Goal: Task Accomplishment & Management: Complete application form

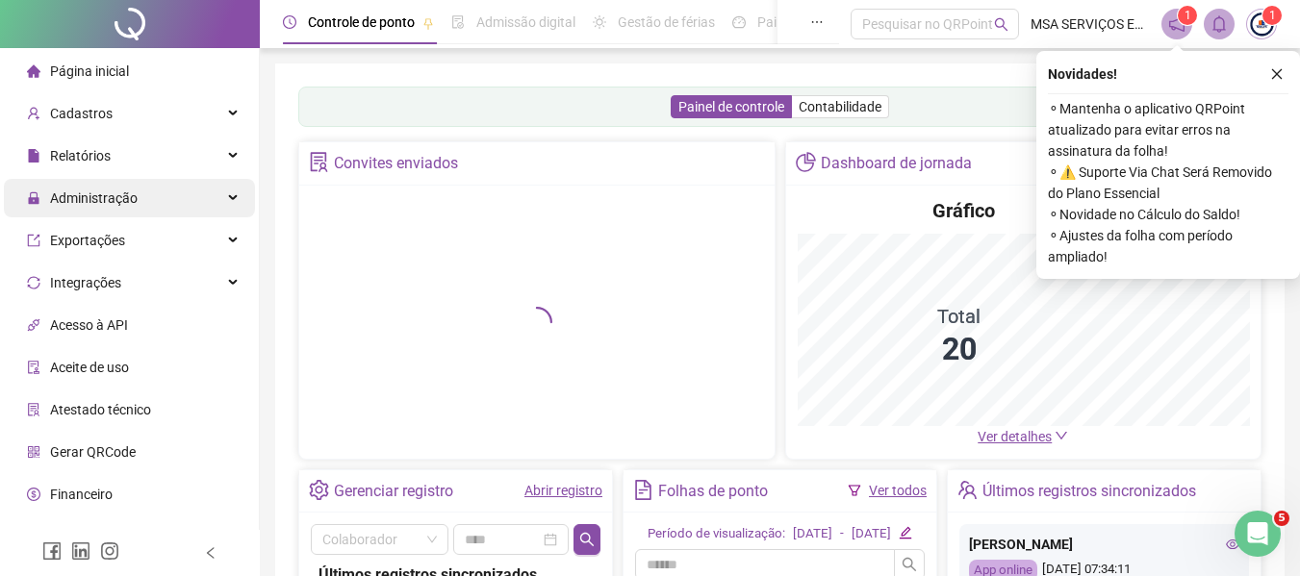
click at [180, 204] on div "Administração" at bounding box center [129, 198] width 251 height 38
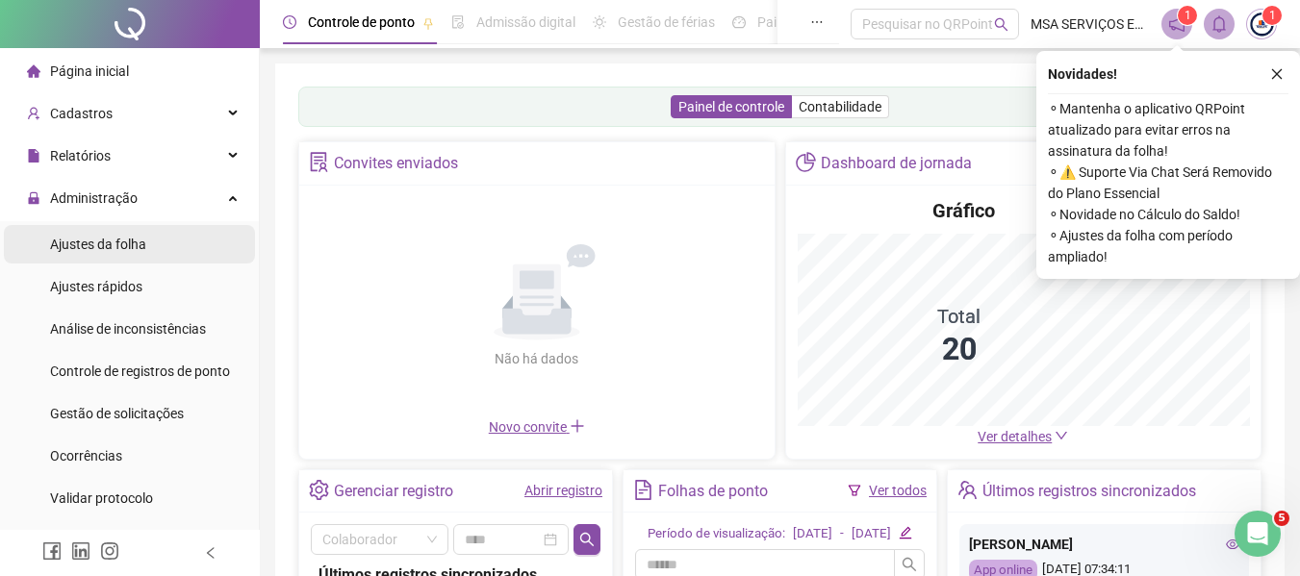
click at [184, 234] on li "Ajustes da folha" at bounding box center [129, 244] width 251 height 38
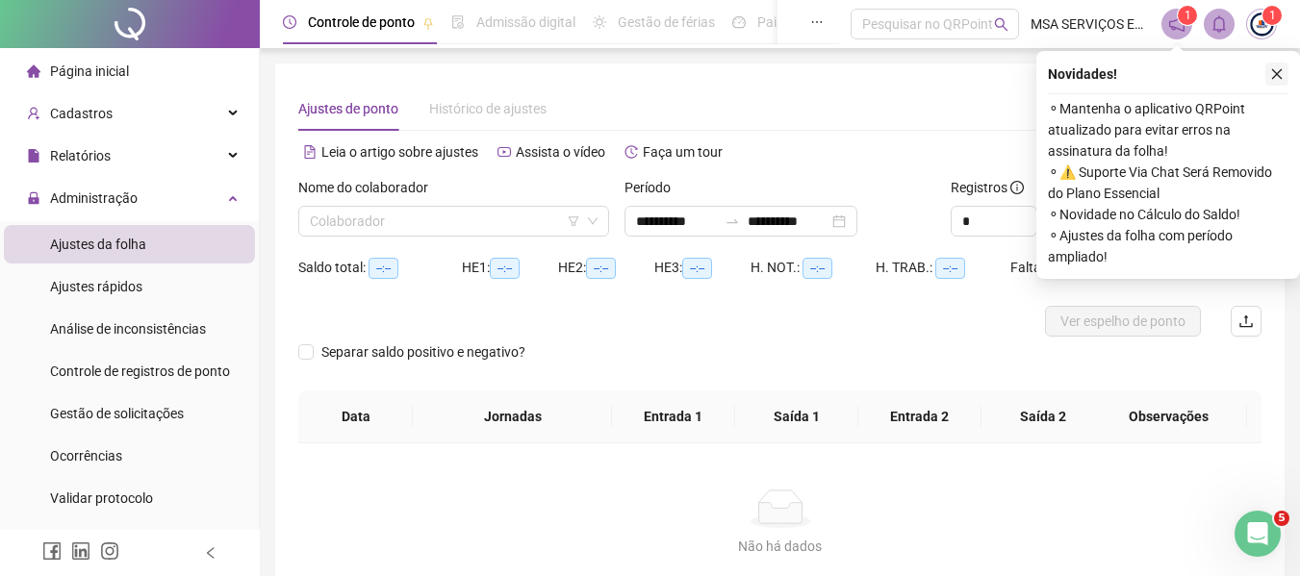
click at [1282, 73] on icon "close" at bounding box center [1276, 73] width 13 height 13
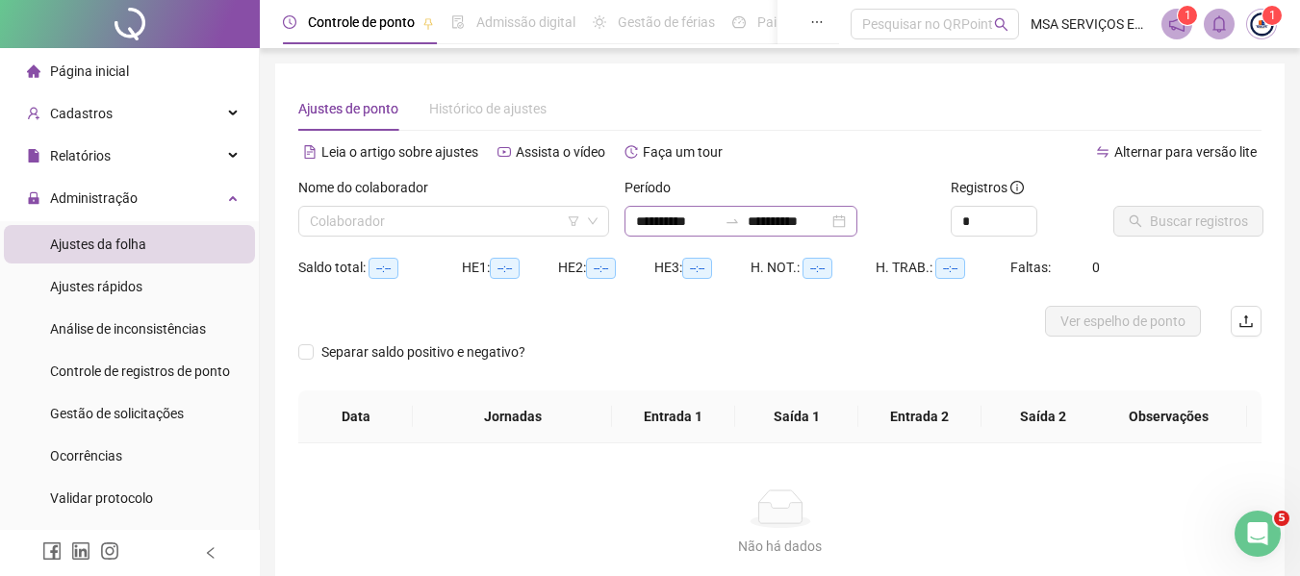
click at [729, 233] on div "**********" at bounding box center [740, 221] width 233 height 31
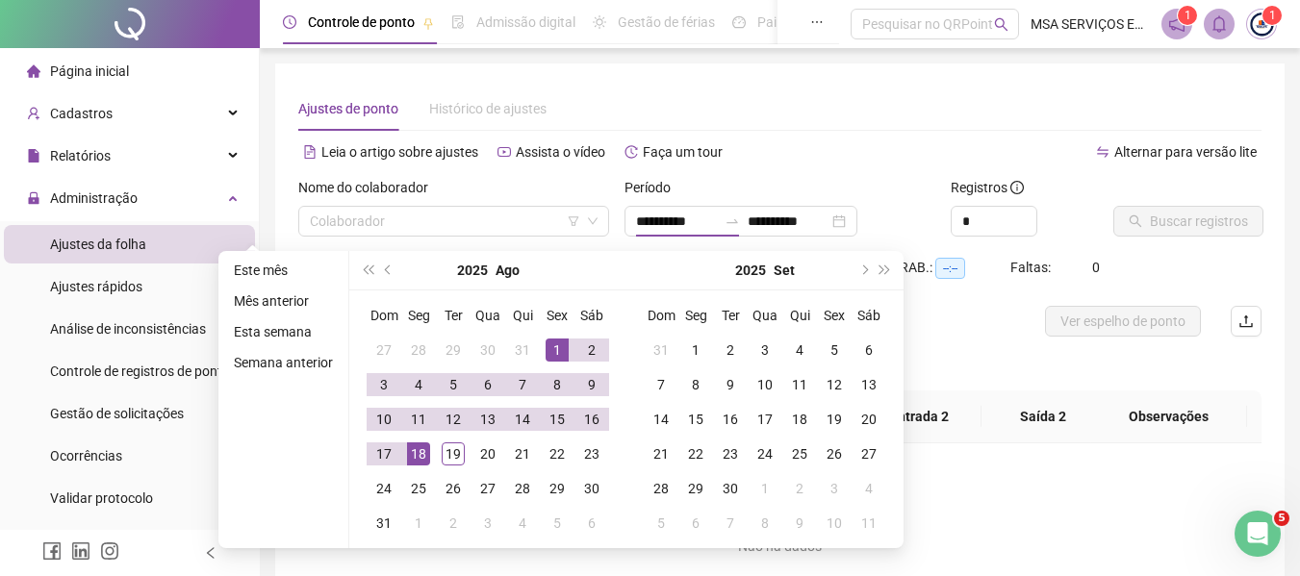
click at [301, 266] on li "Este mês" at bounding box center [283, 270] width 114 height 23
click at [284, 270] on div "**********" at bounding box center [779, 345] width 1009 height 564
type input "**********"
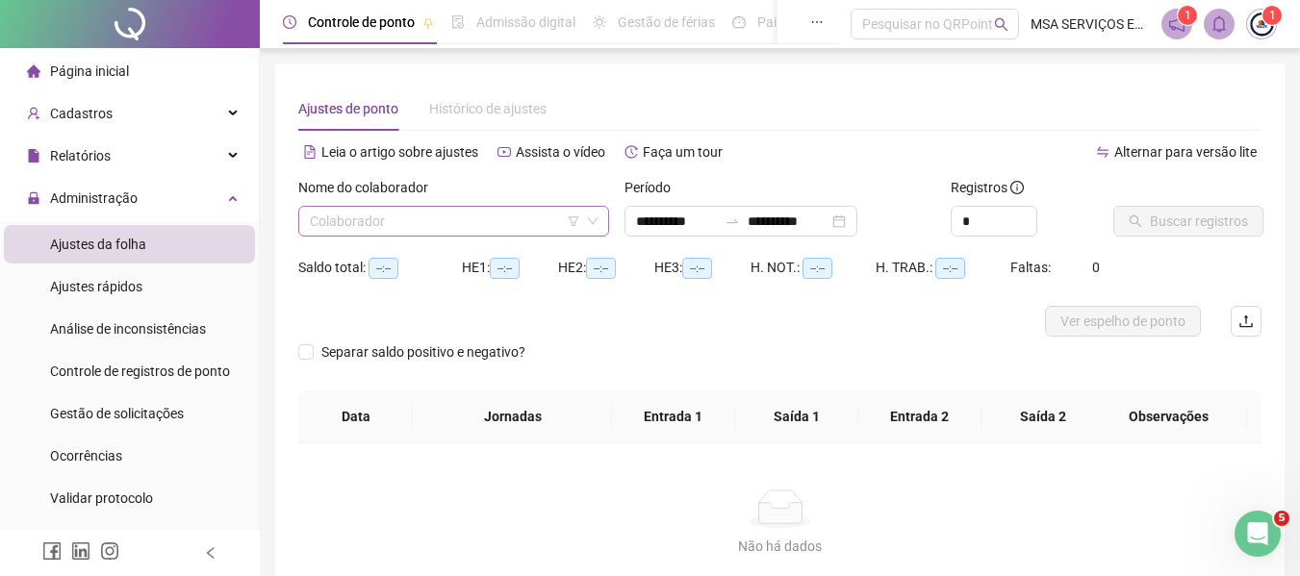
click at [413, 223] on input "search" at bounding box center [445, 221] width 270 height 29
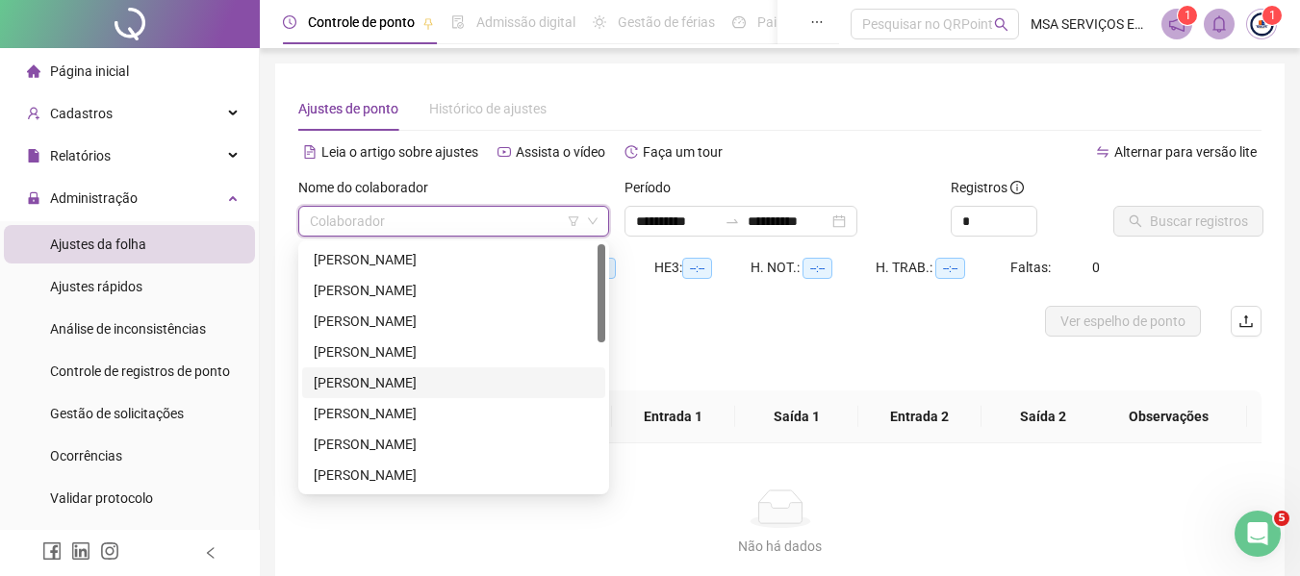
click at [443, 389] on div "[PERSON_NAME]" at bounding box center [454, 382] width 280 height 21
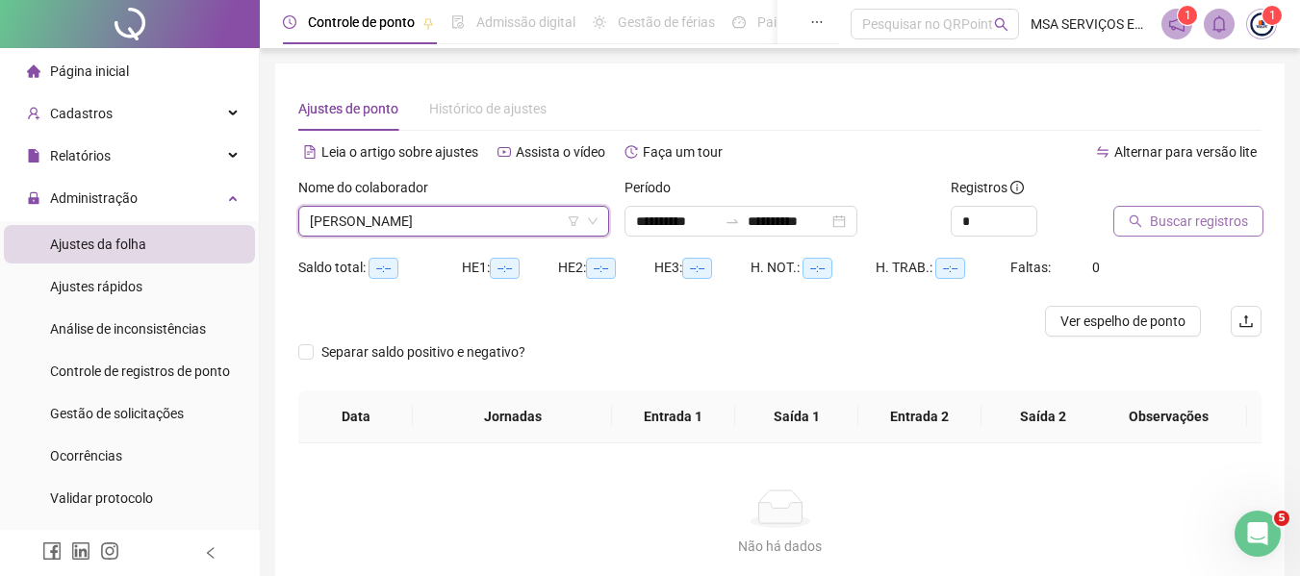
click at [1167, 215] on span "Buscar registros" at bounding box center [1199, 221] width 98 height 21
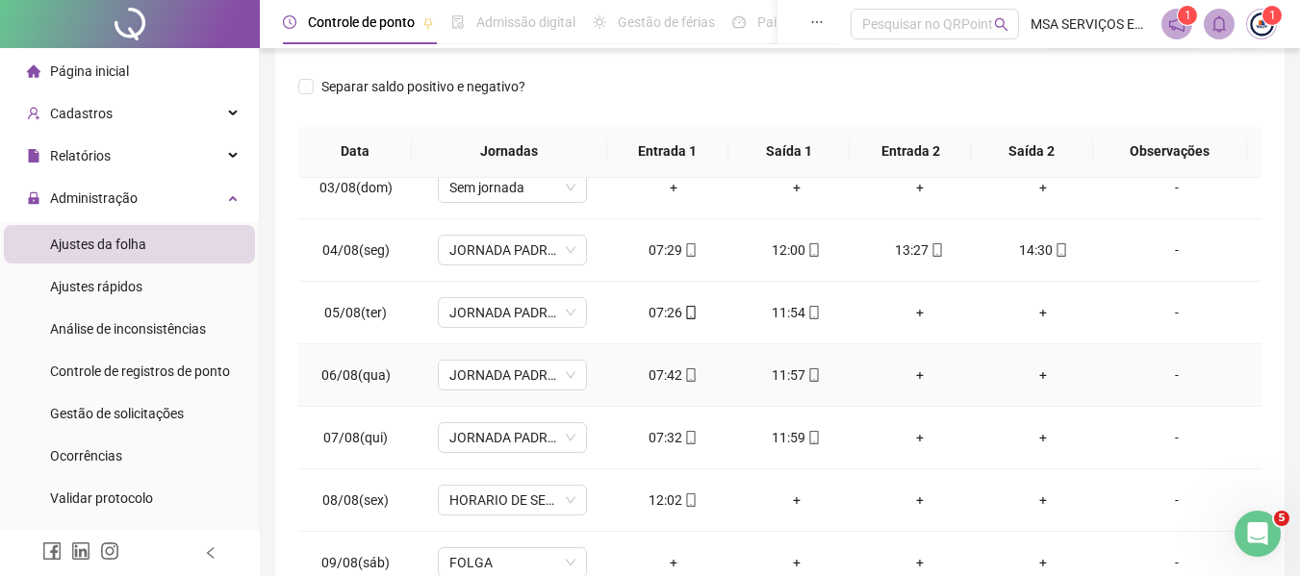
scroll to position [192, 0]
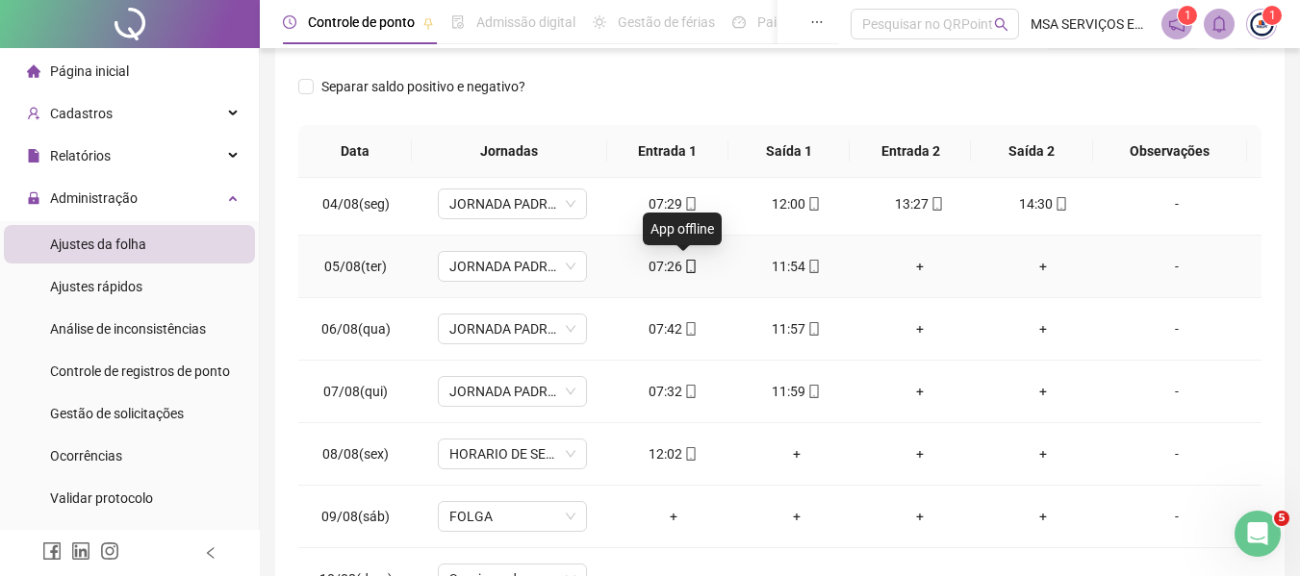
click at [684, 272] on icon "mobile" at bounding box center [690, 266] width 13 height 13
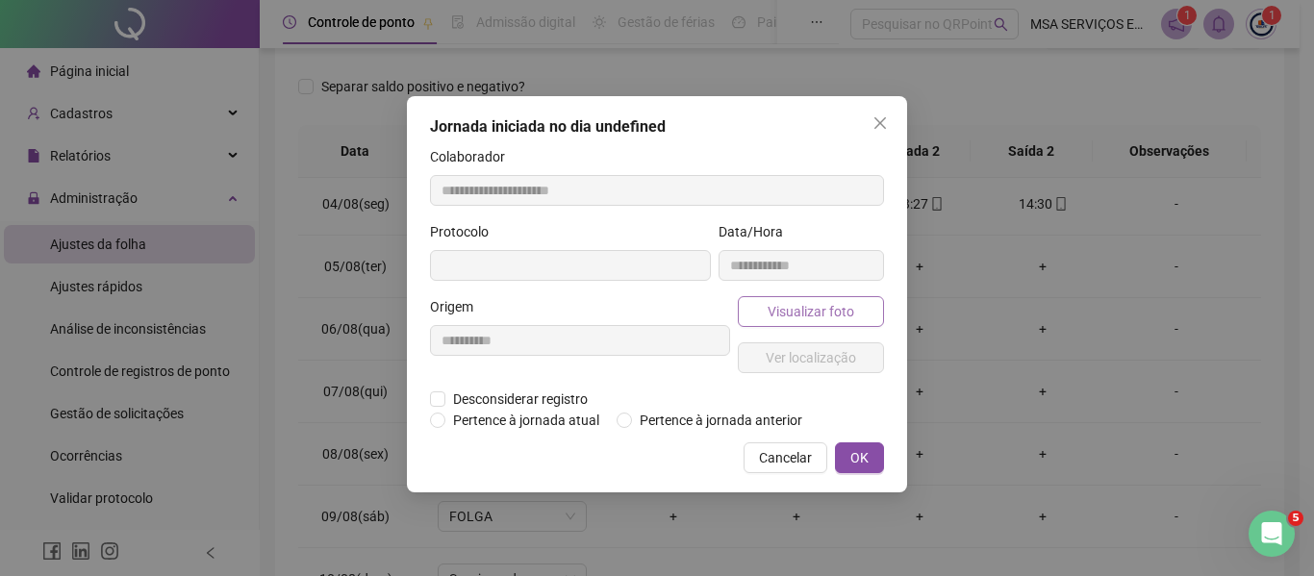
click at [789, 316] on span "Visualizar foto" at bounding box center [811, 311] width 87 height 21
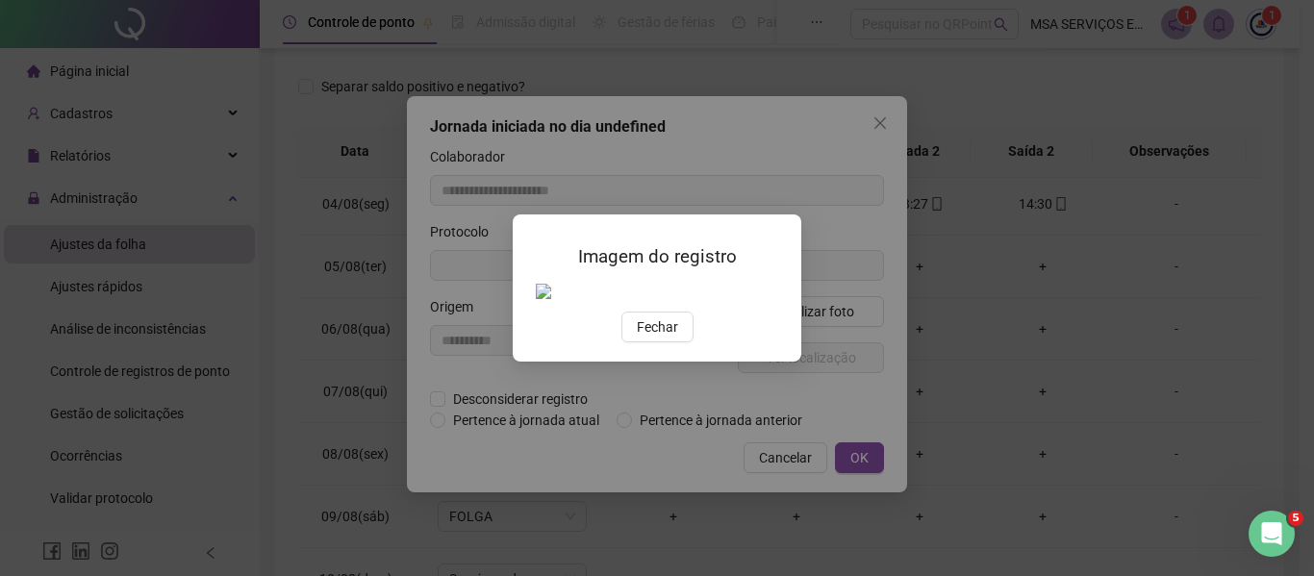
type input "**********"
click at [672, 338] on span "Fechar" at bounding box center [657, 326] width 41 height 21
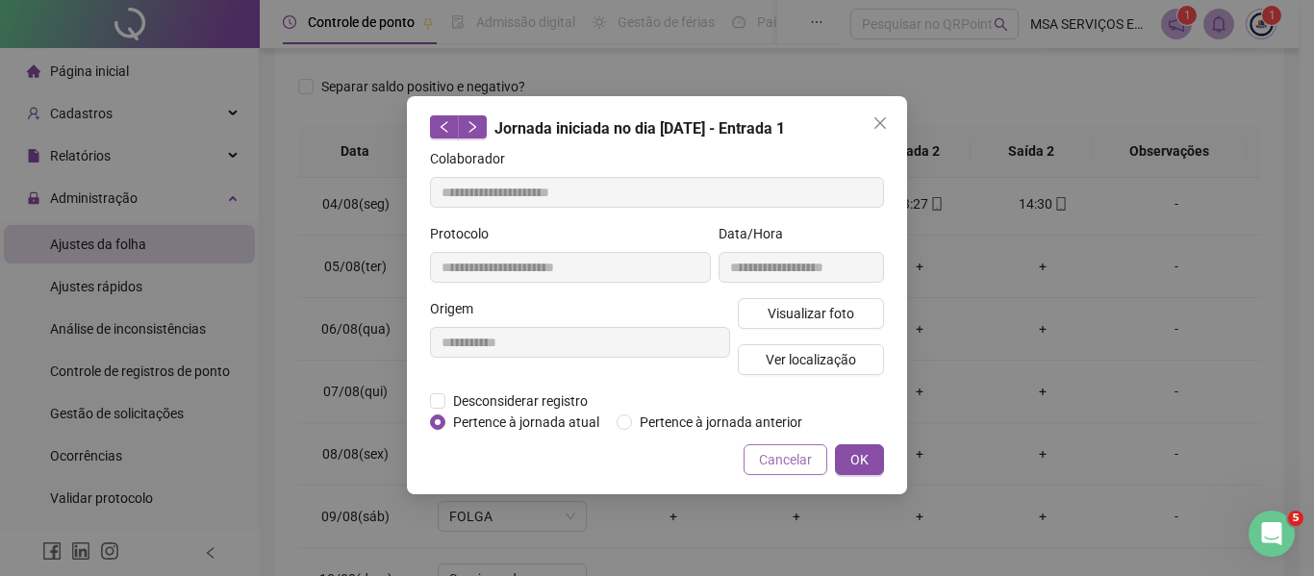
click at [771, 457] on span "Cancelar" at bounding box center [785, 459] width 53 height 21
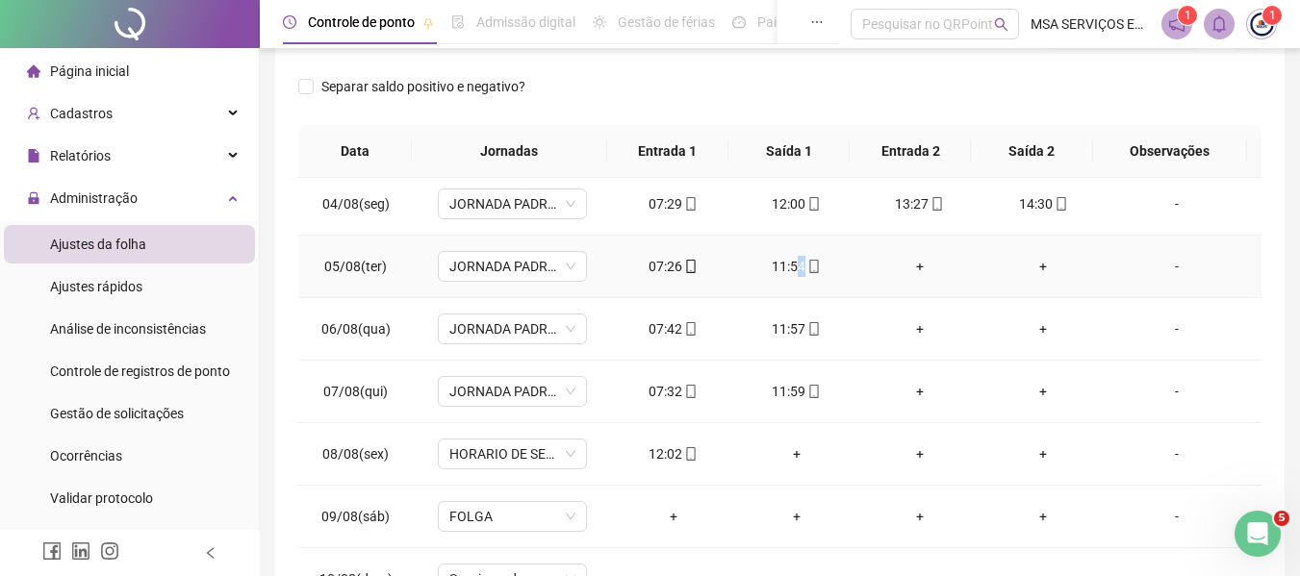
click at [796, 265] on div "11:54" at bounding box center [796, 266] width 92 height 21
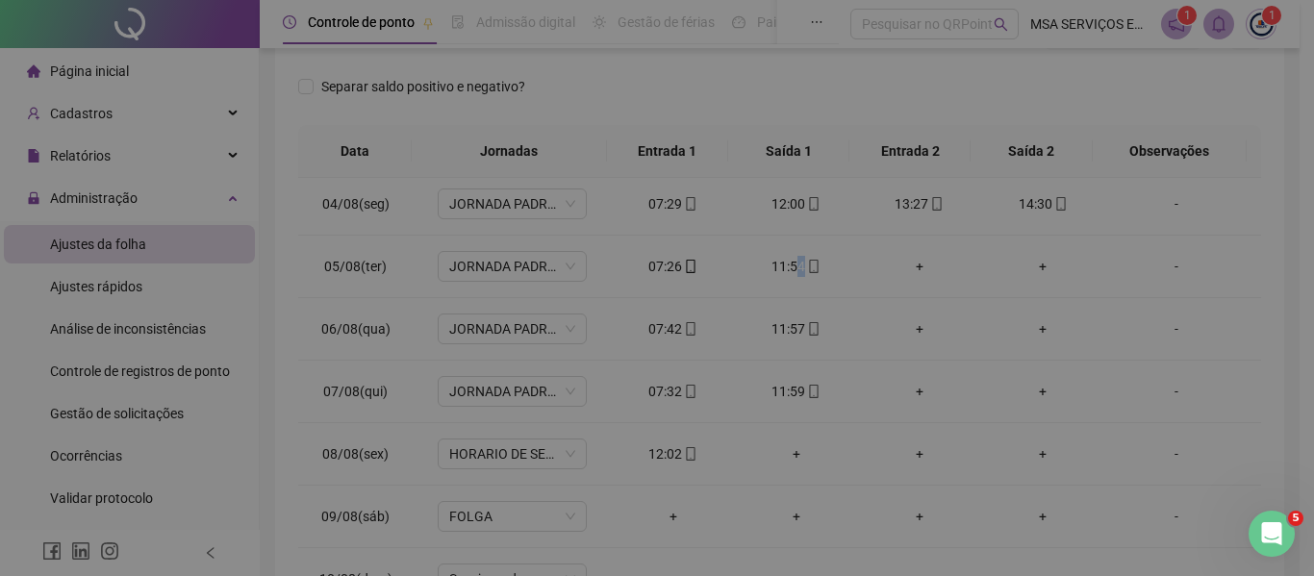
type input "**********"
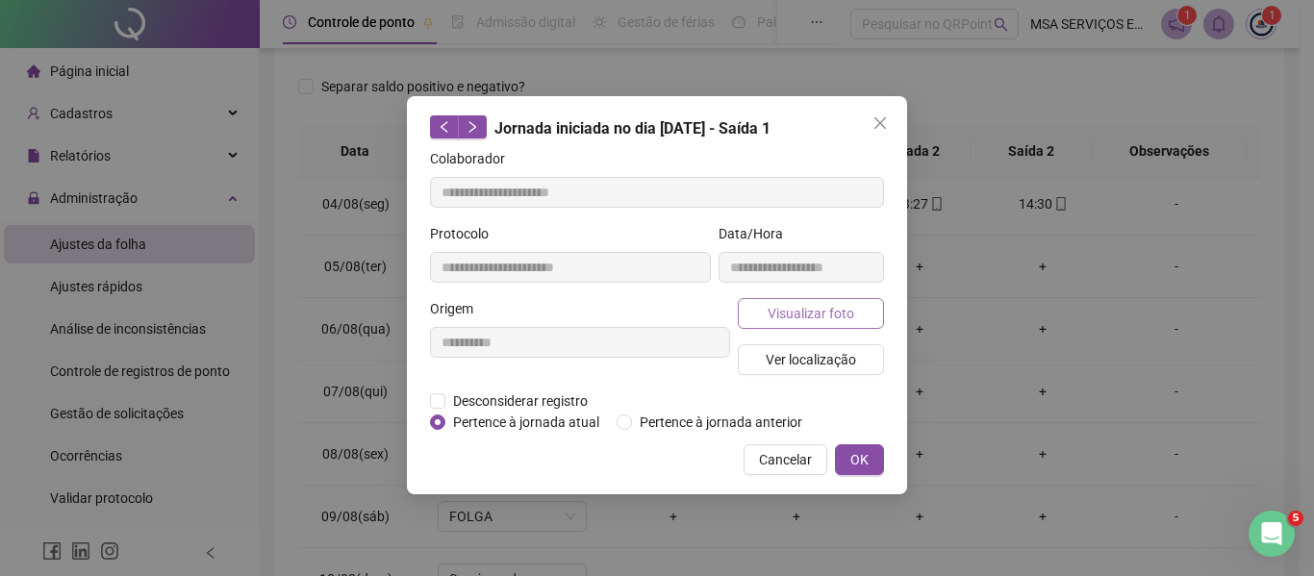
click at [801, 317] on span "Visualizar foto" at bounding box center [811, 313] width 87 height 21
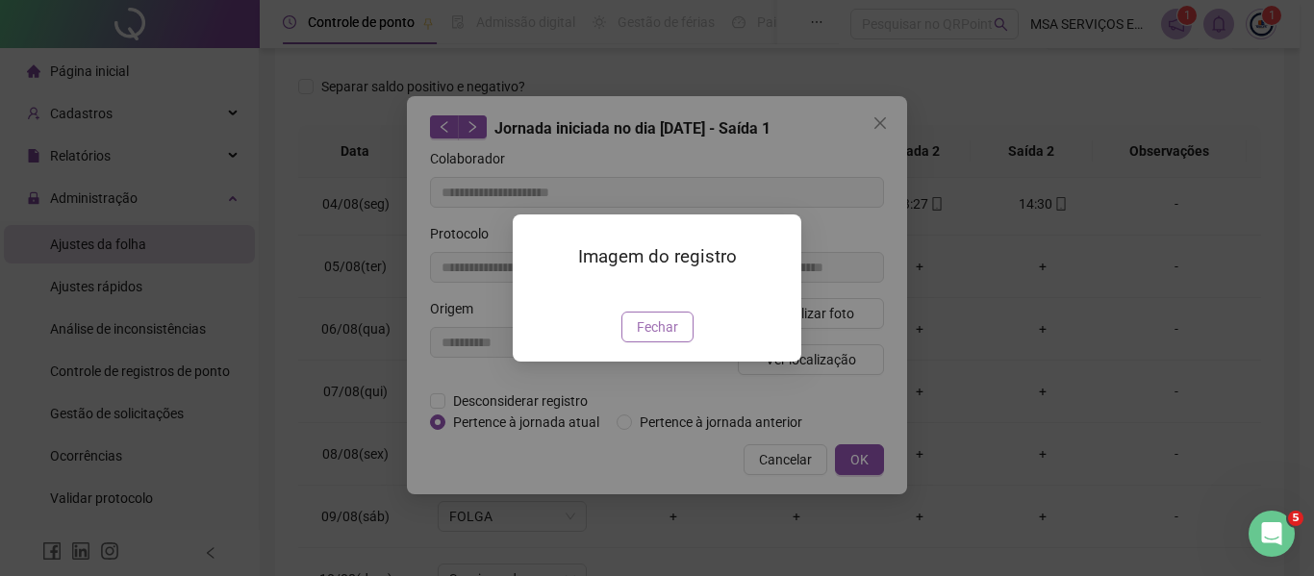
click at [666, 338] on span "Fechar" at bounding box center [657, 326] width 41 height 21
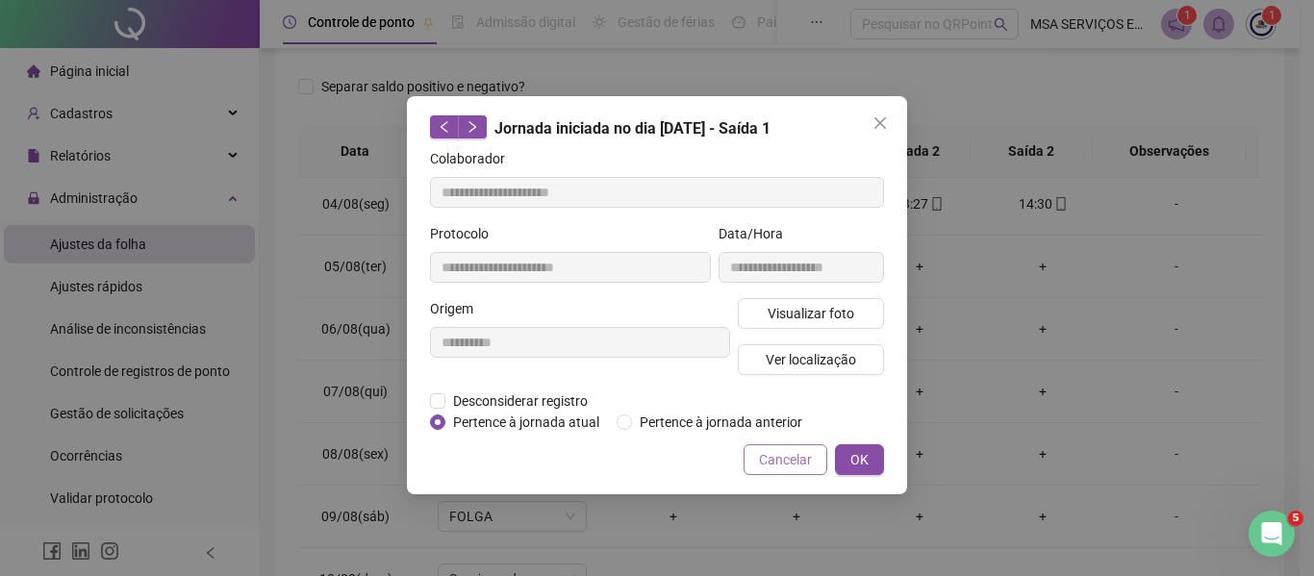
click at [806, 452] on span "Cancelar" at bounding box center [785, 459] width 53 height 21
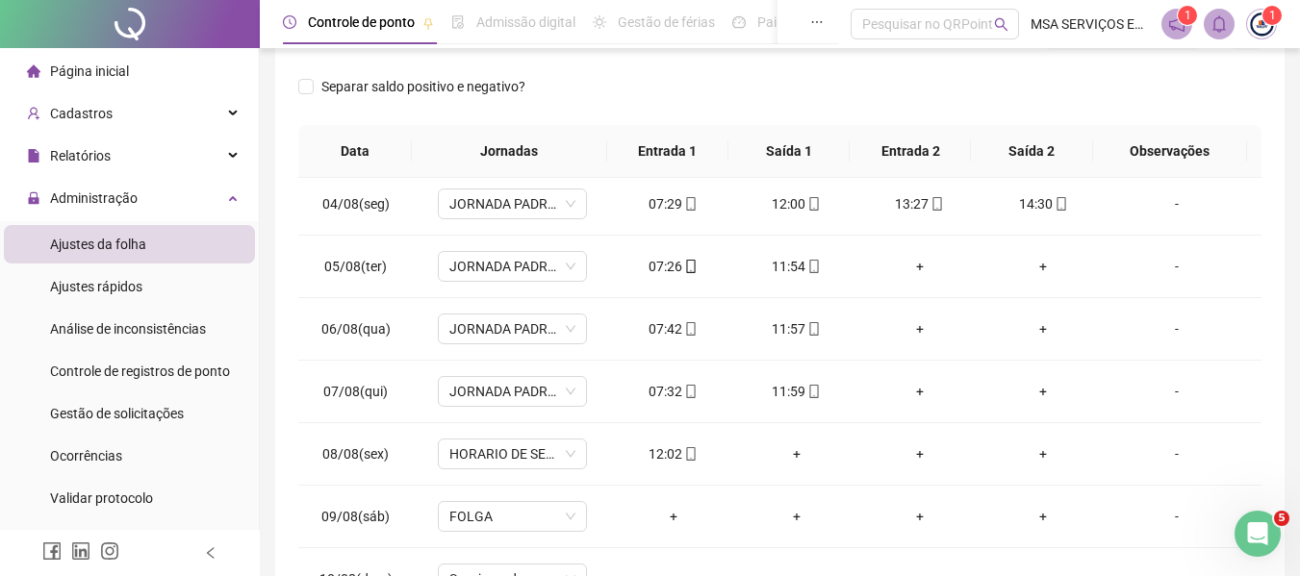
click at [1278, 263] on div "**********" at bounding box center [779, 193] width 1009 height 837
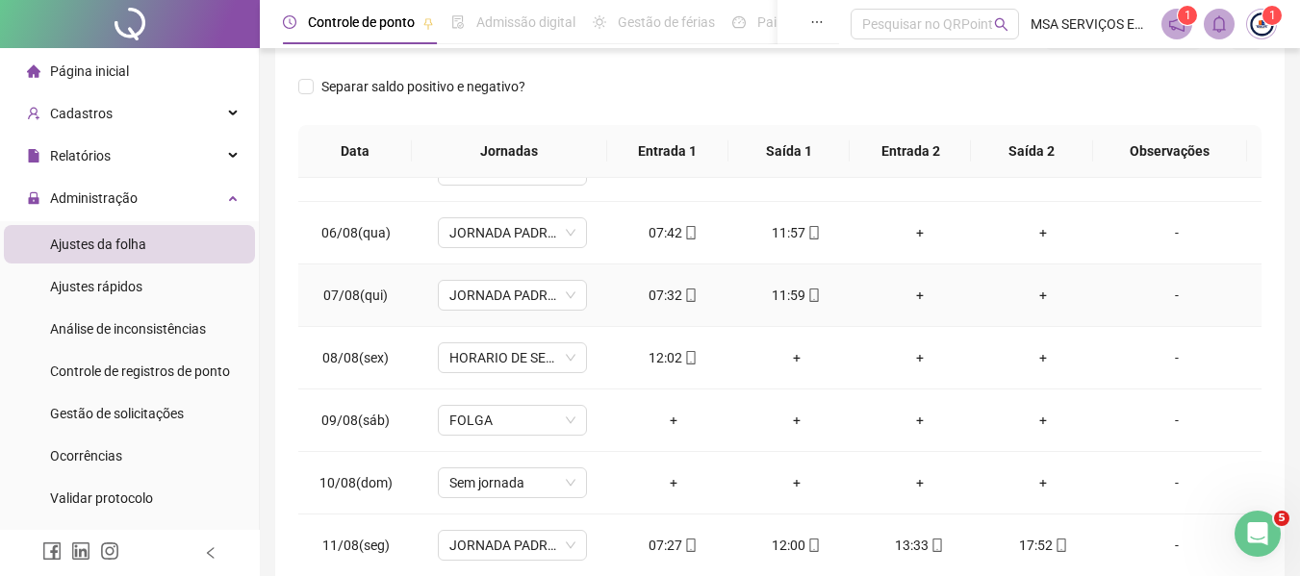
scroll to position [385, 0]
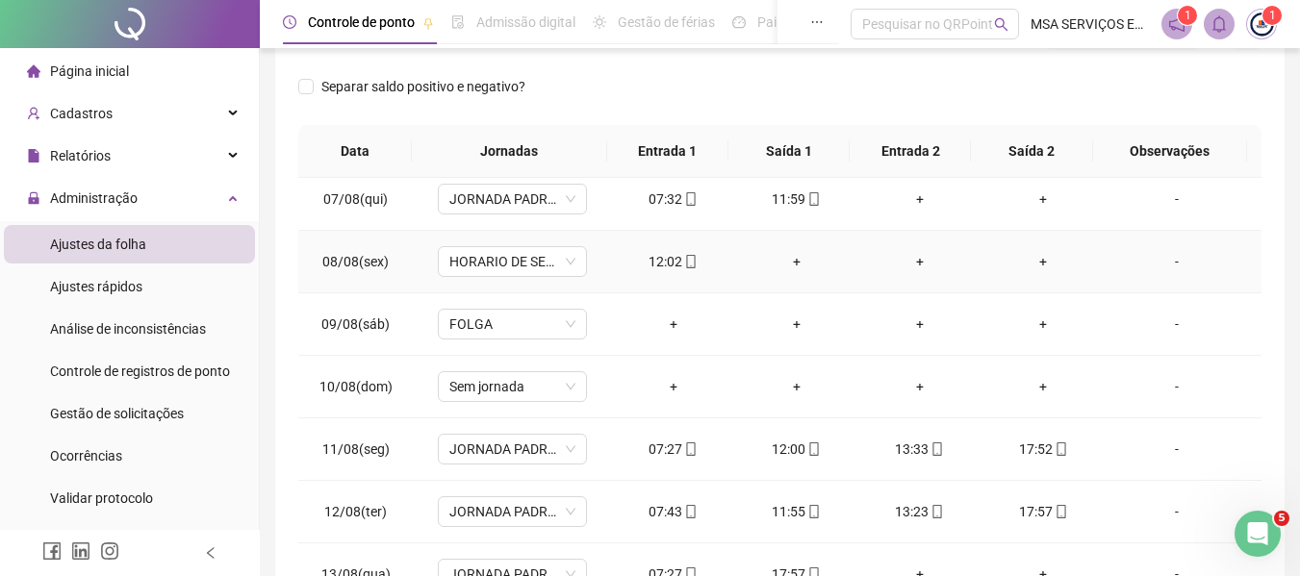
click at [790, 255] on div "+" at bounding box center [796, 261] width 92 height 21
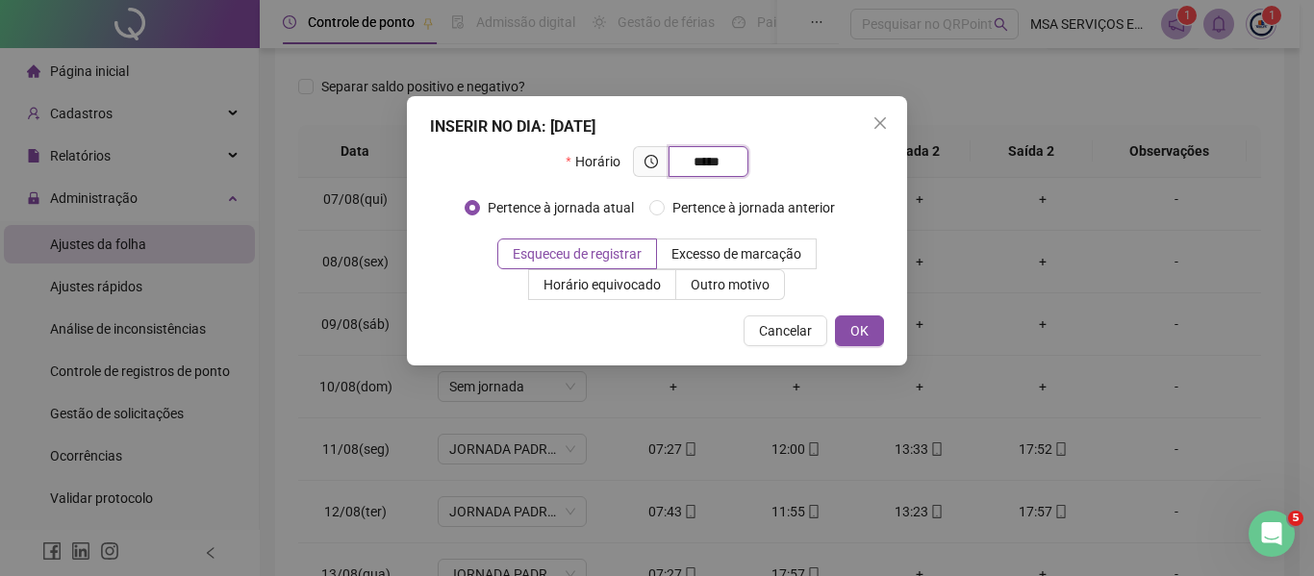
type input "*****"
click at [731, 301] on div "INSERIR NO DIA : [DATE] Horário ***** Pertence à jornada atual Pertence à jorna…" at bounding box center [657, 230] width 500 height 269
click at [731, 297] on label "Outro motivo" at bounding box center [730, 284] width 109 height 31
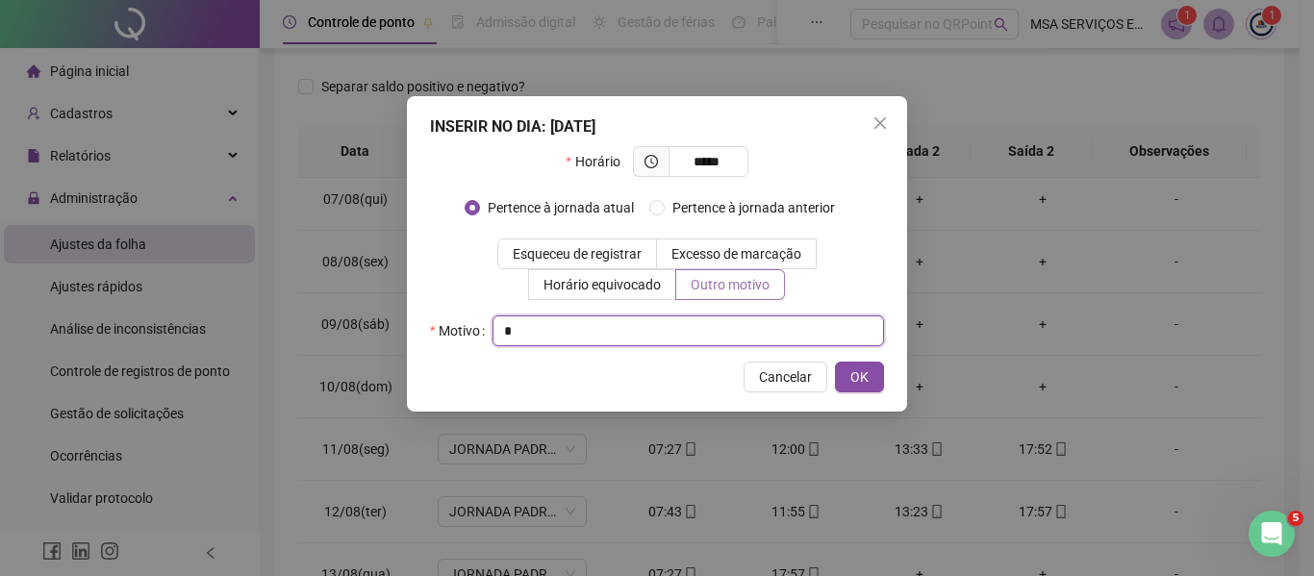
type input "*"
click at [835, 362] on button "OK" at bounding box center [859, 377] width 49 height 31
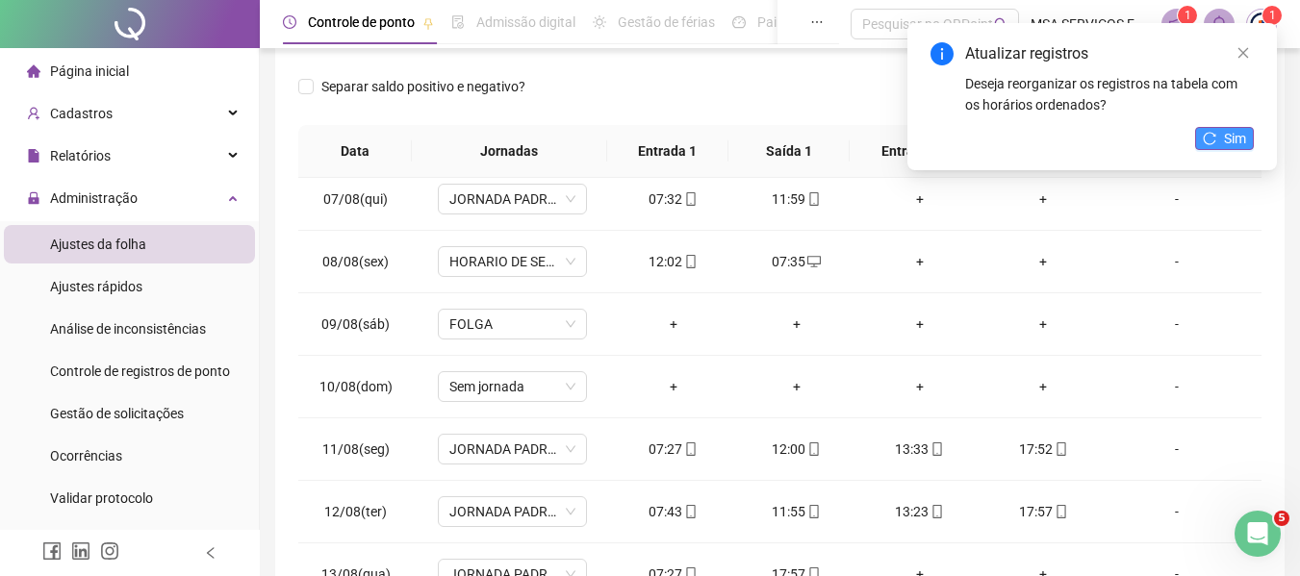
click at [1215, 136] on icon "reload" at bounding box center [1209, 138] width 13 height 13
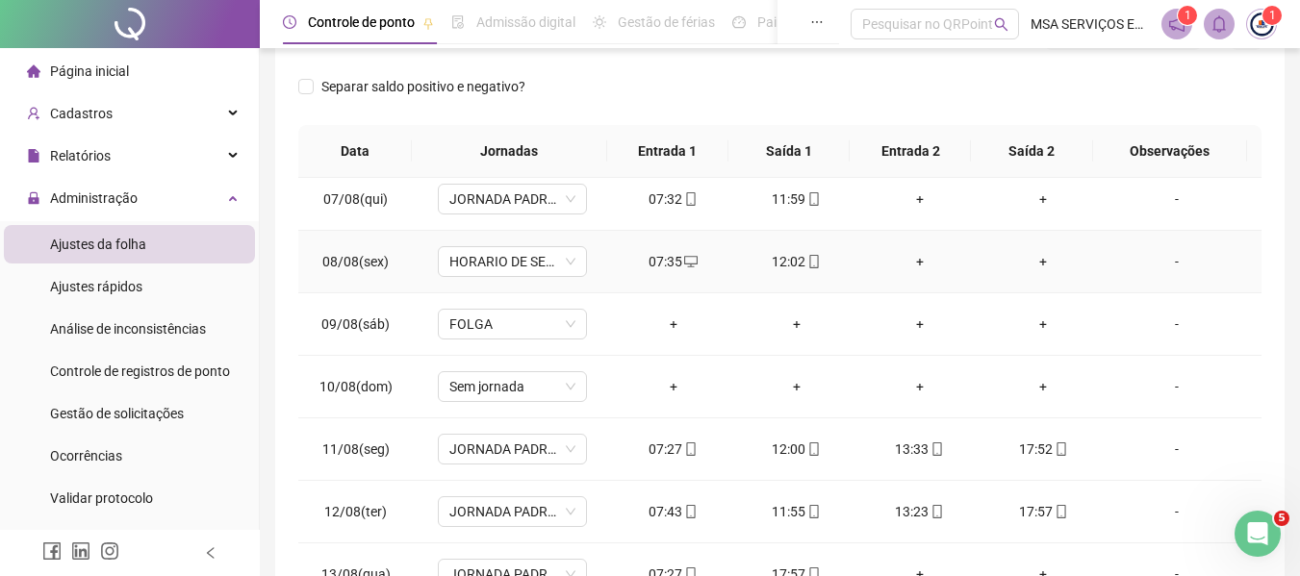
click at [659, 262] on div "07:35" at bounding box center [673, 261] width 92 height 21
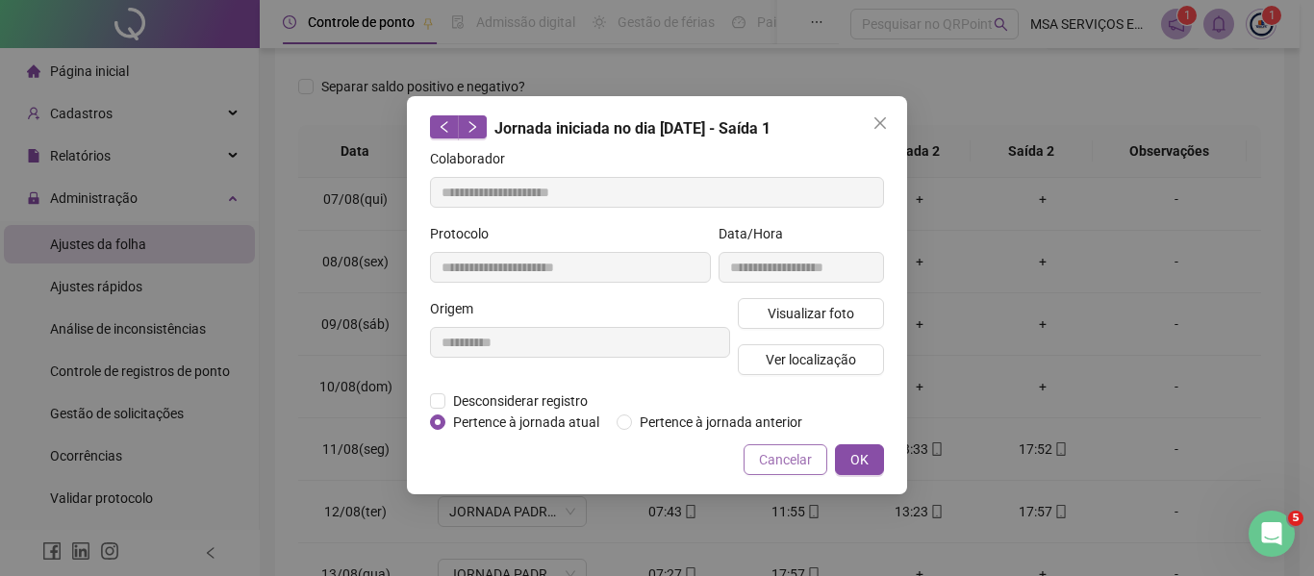
type input "**********"
click at [514, 393] on span "Desconsiderar registro" at bounding box center [520, 401] width 150 height 21
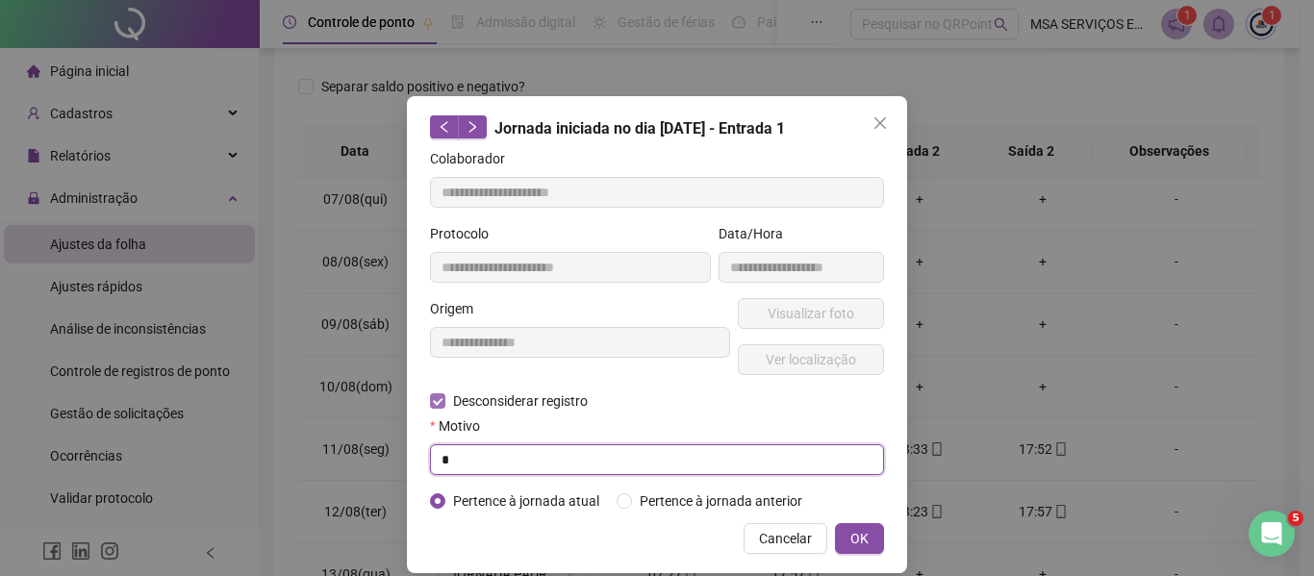
type input "*"
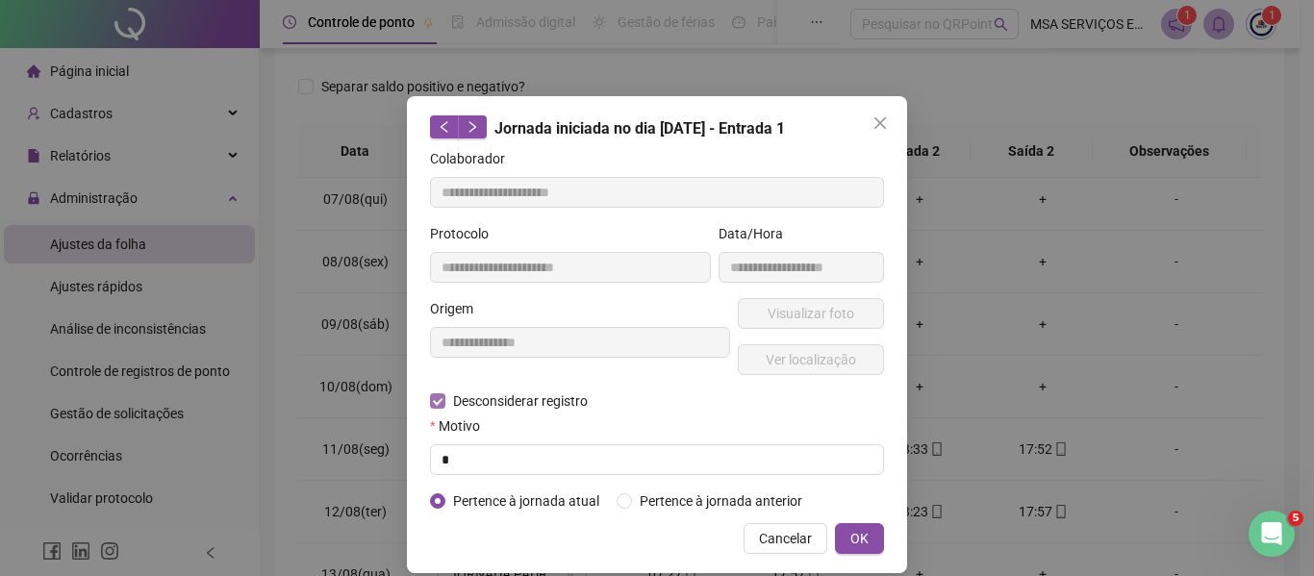
click at [835, 523] on button "OK" at bounding box center [859, 538] width 49 height 31
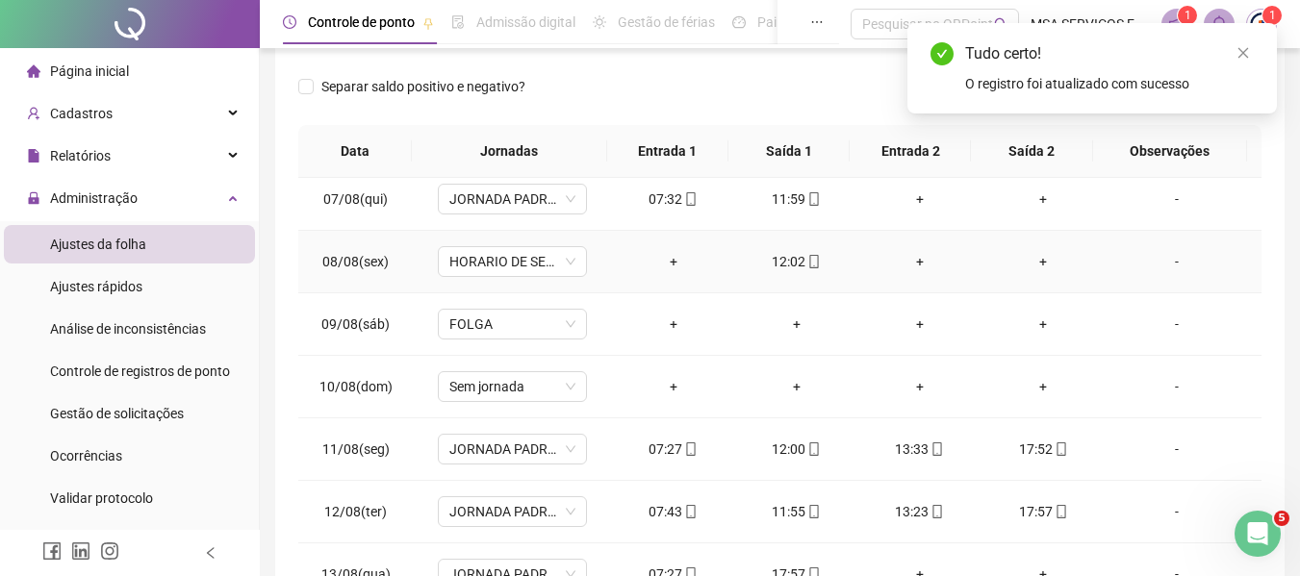
click at [662, 261] on div "+" at bounding box center [673, 261] width 92 height 21
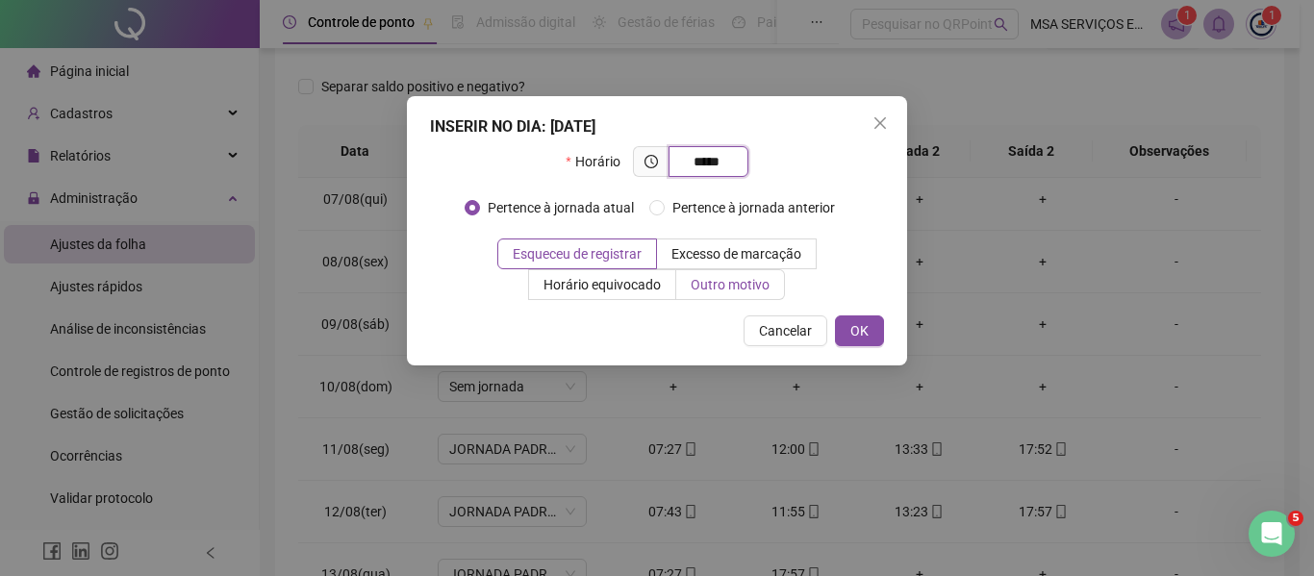
type input "*****"
click at [727, 272] on label "Outro motivo" at bounding box center [730, 284] width 109 height 31
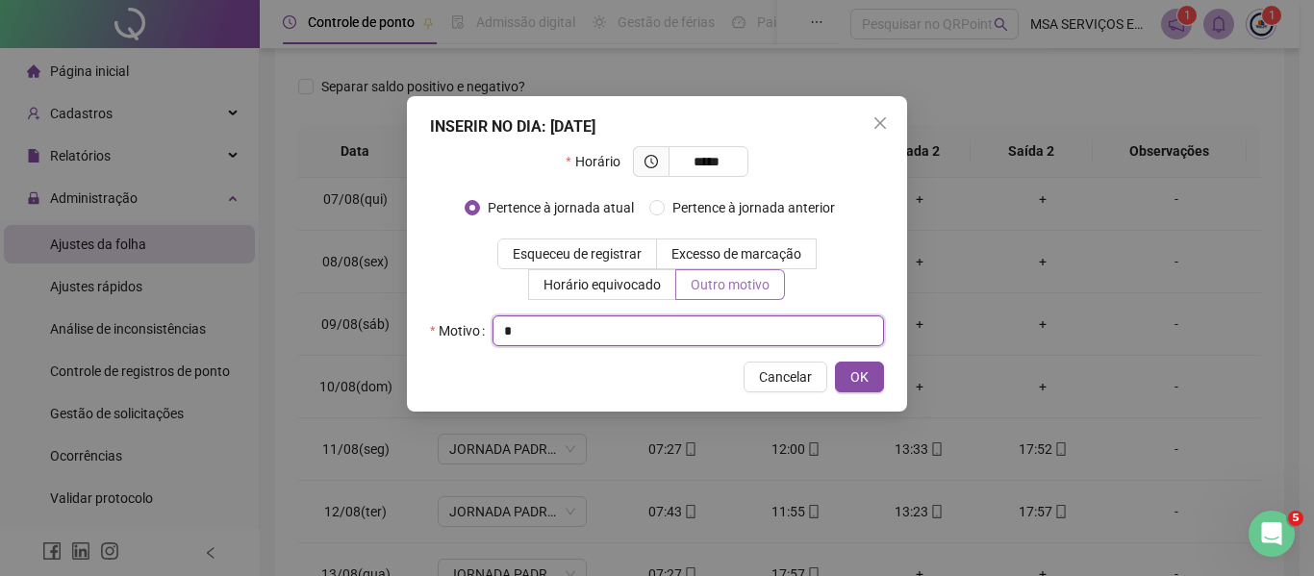
type input "*"
click at [835, 362] on button "OK" at bounding box center [859, 377] width 49 height 31
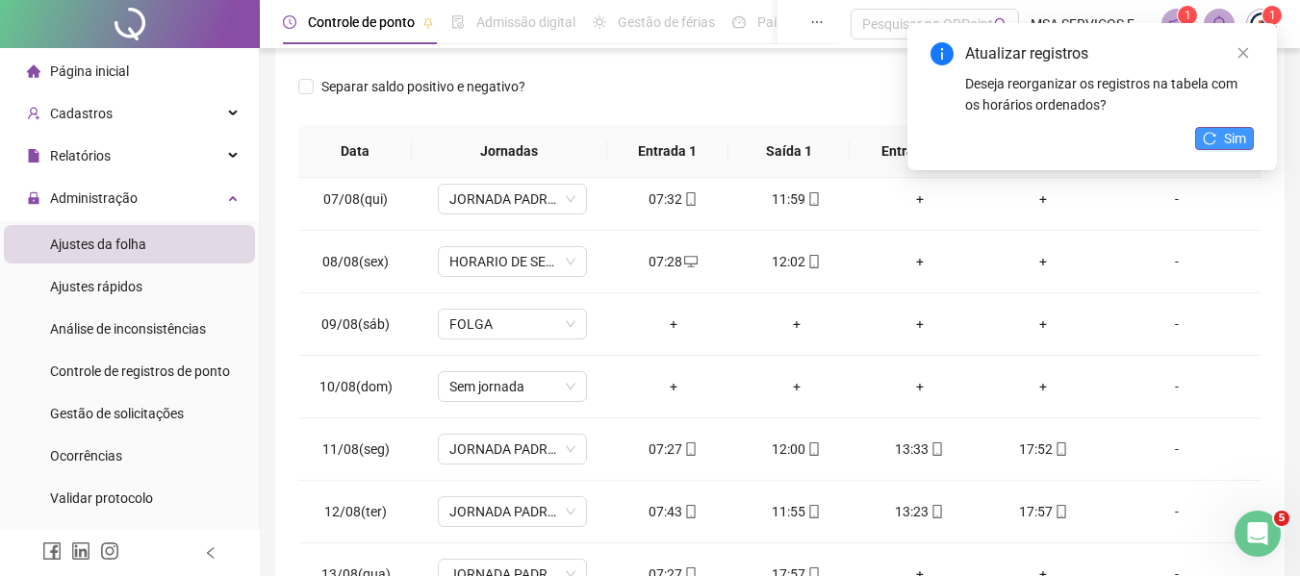
click at [1223, 140] on button "Sim" at bounding box center [1224, 138] width 59 height 23
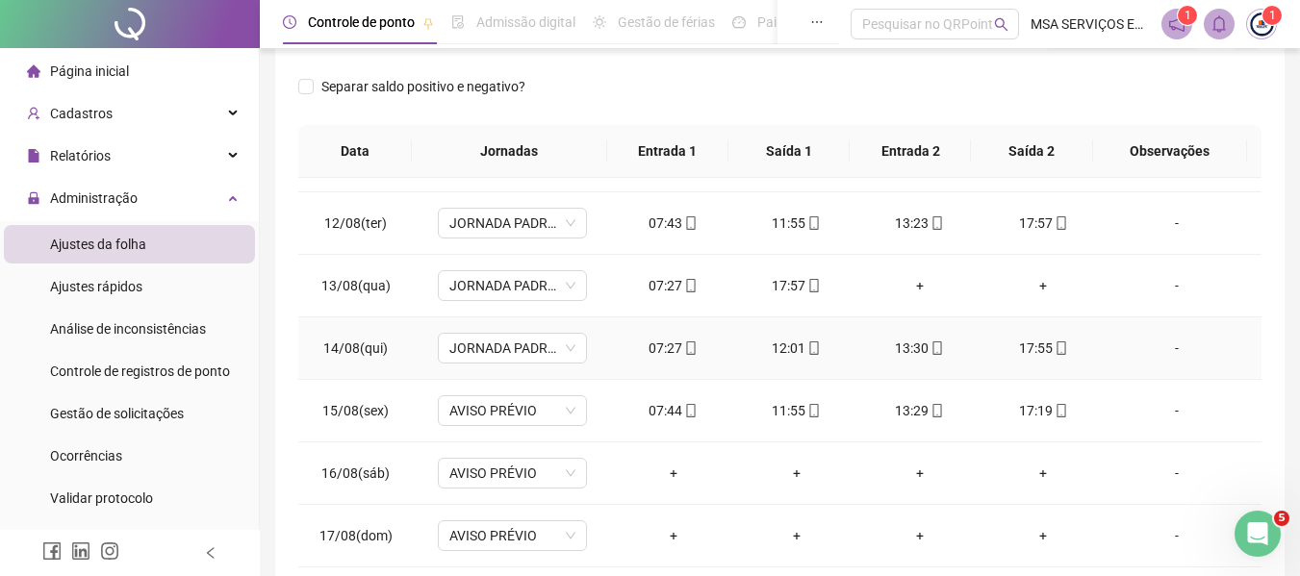
scroll to position [577, 0]
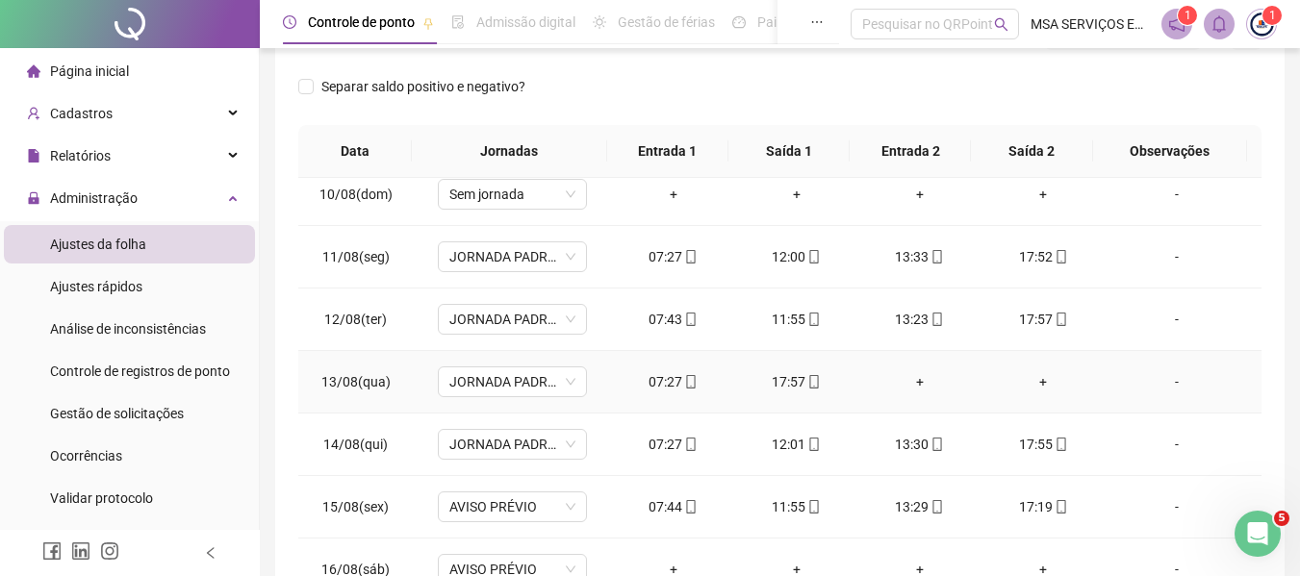
click at [907, 377] on div "+" at bounding box center [919, 381] width 92 height 21
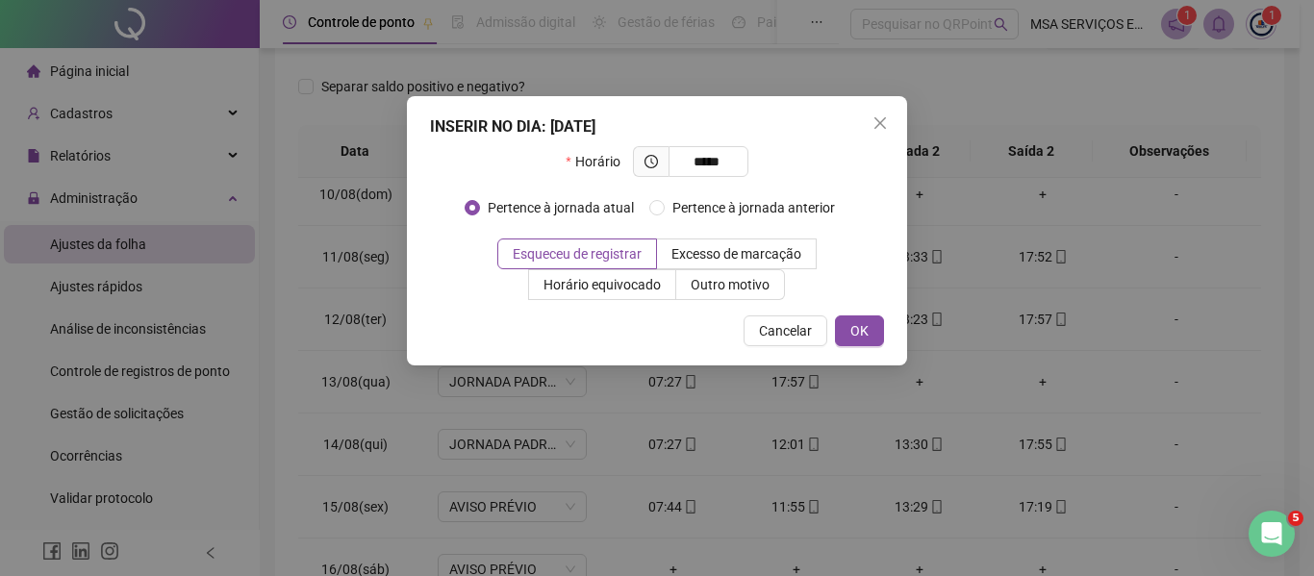
type input "*****"
click at [721, 272] on label "Outro motivo" at bounding box center [730, 284] width 109 height 31
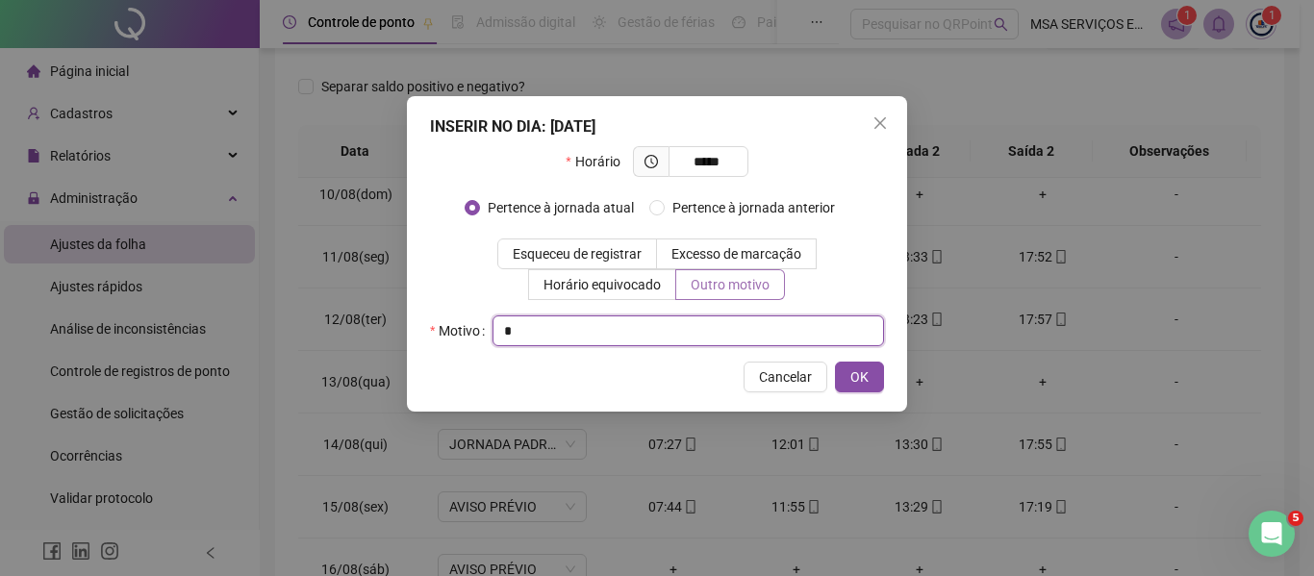
type input "*"
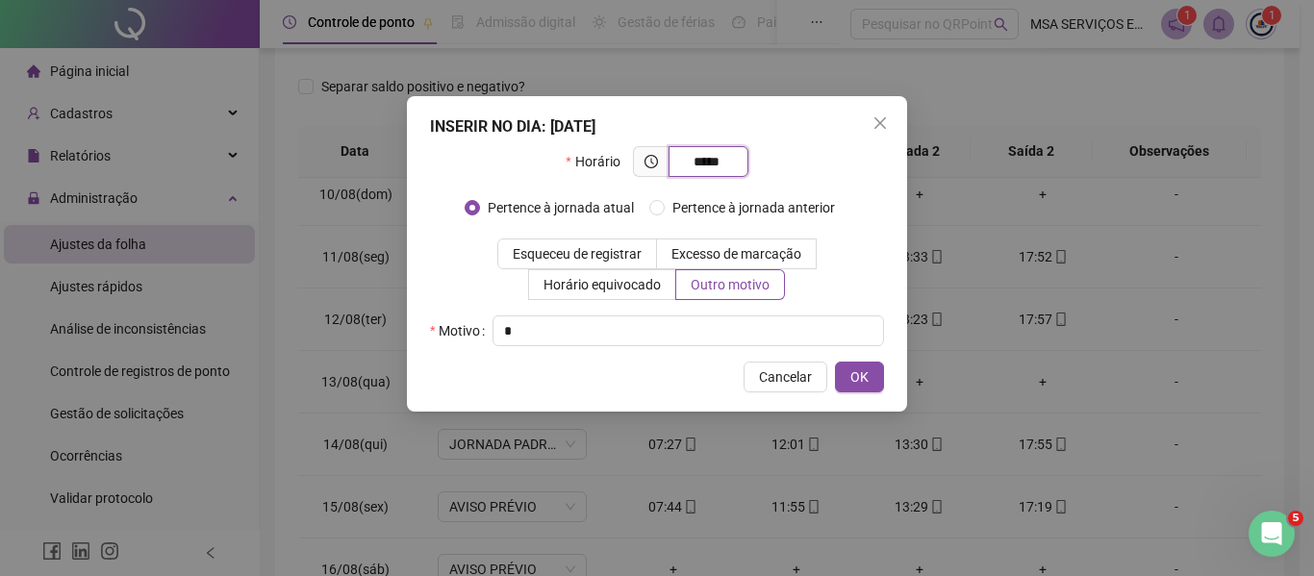
click at [704, 156] on input "*****" at bounding box center [706, 161] width 53 height 21
type input "*****"
click at [870, 376] on button "OK" at bounding box center [859, 377] width 49 height 31
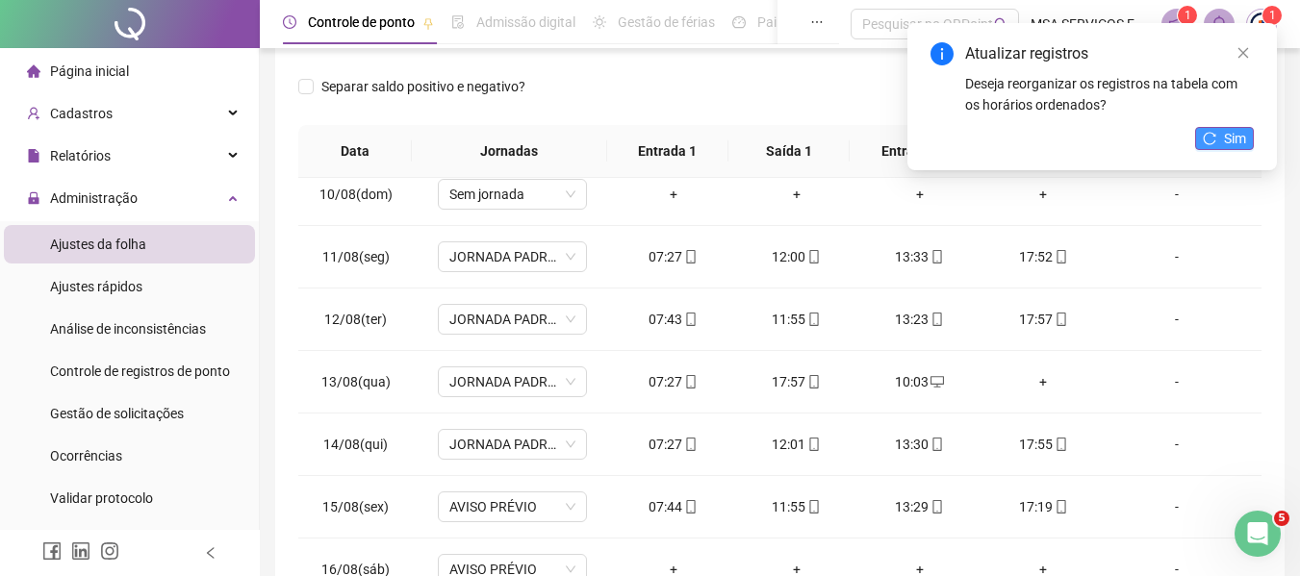
click at [1205, 143] on icon "reload" at bounding box center [1208, 138] width 13 height 13
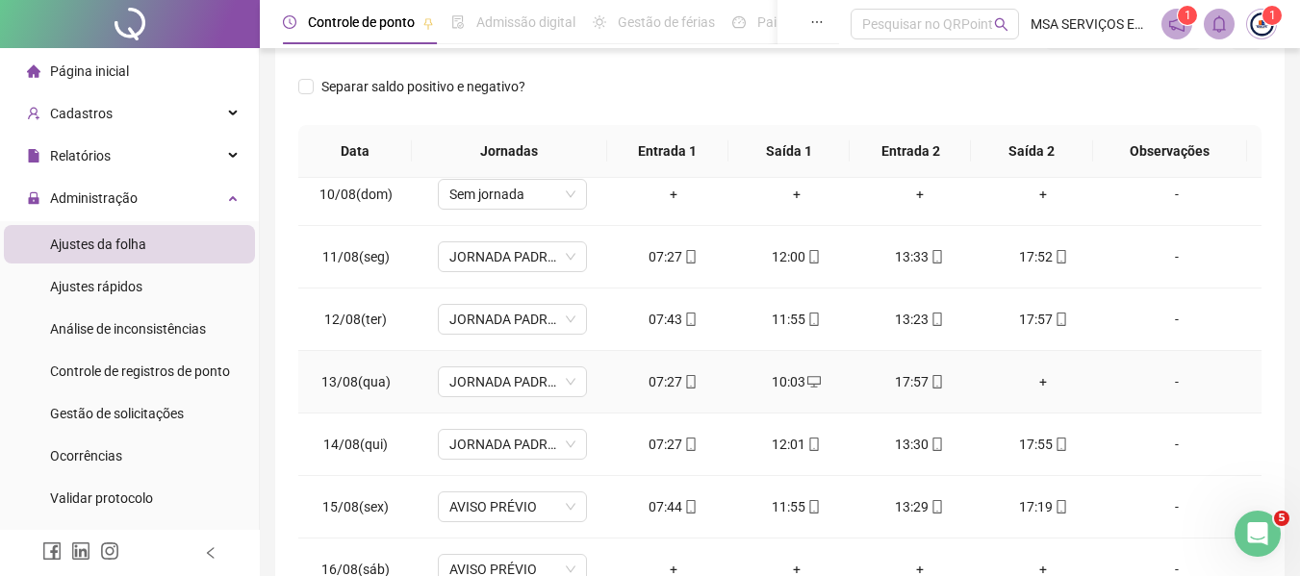
click at [1028, 378] on div "+" at bounding box center [1043, 381] width 92 height 21
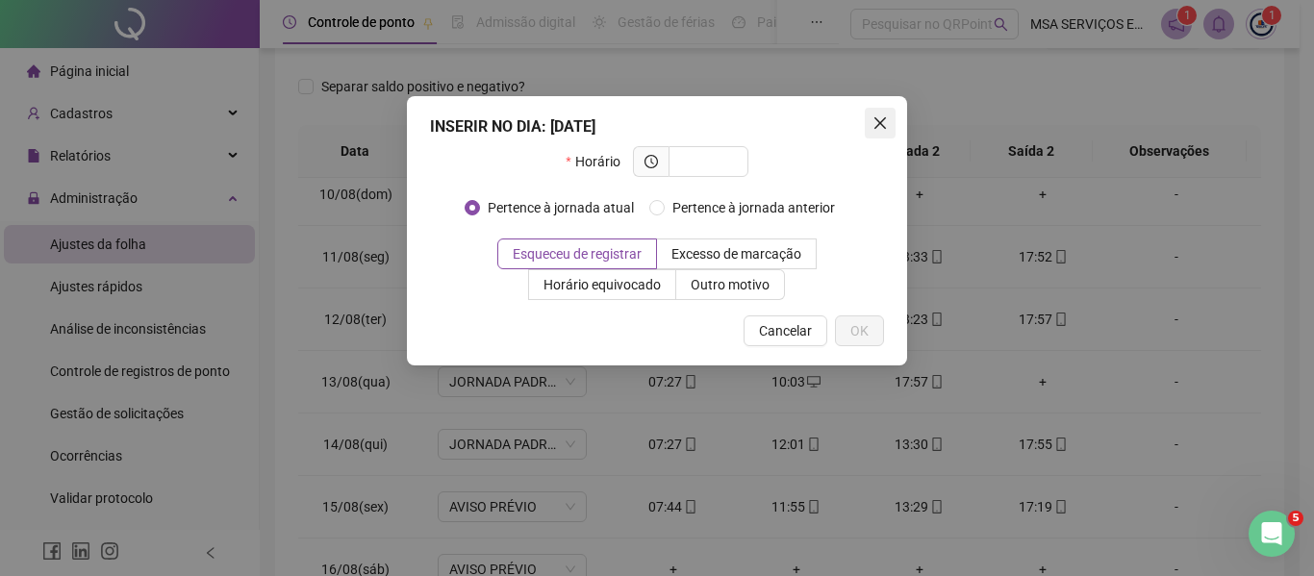
click at [870, 118] on span "Close" at bounding box center [880, 122] width 31 height 15
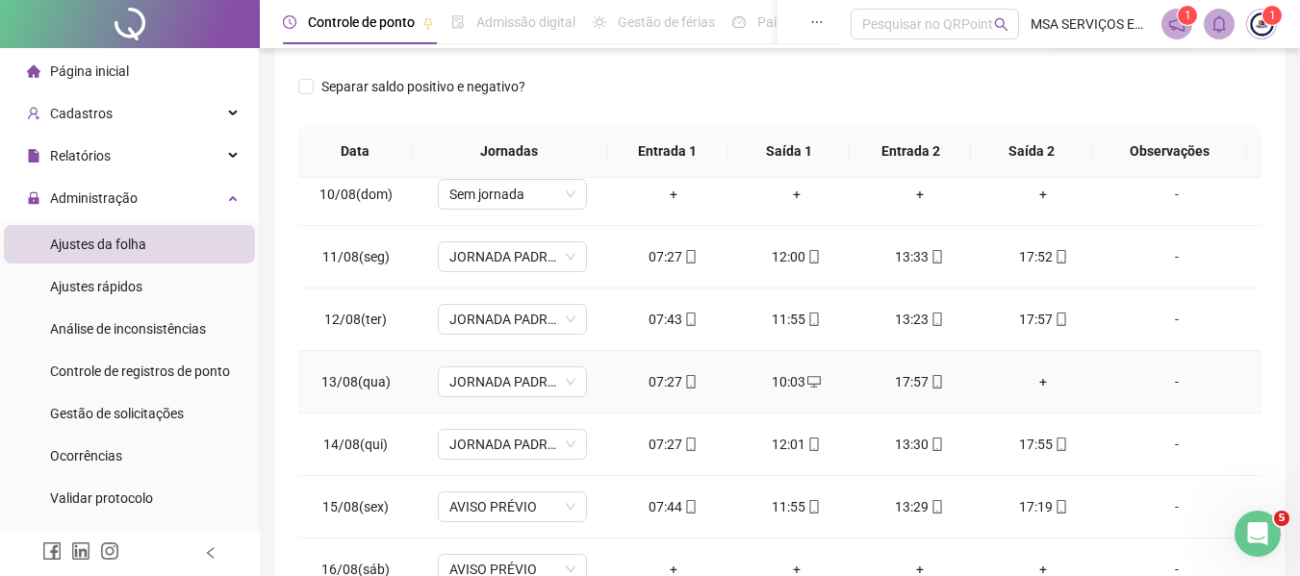
click at [1040, 378] on div "+" at bounding box center [1043, 381] width 92 height 21
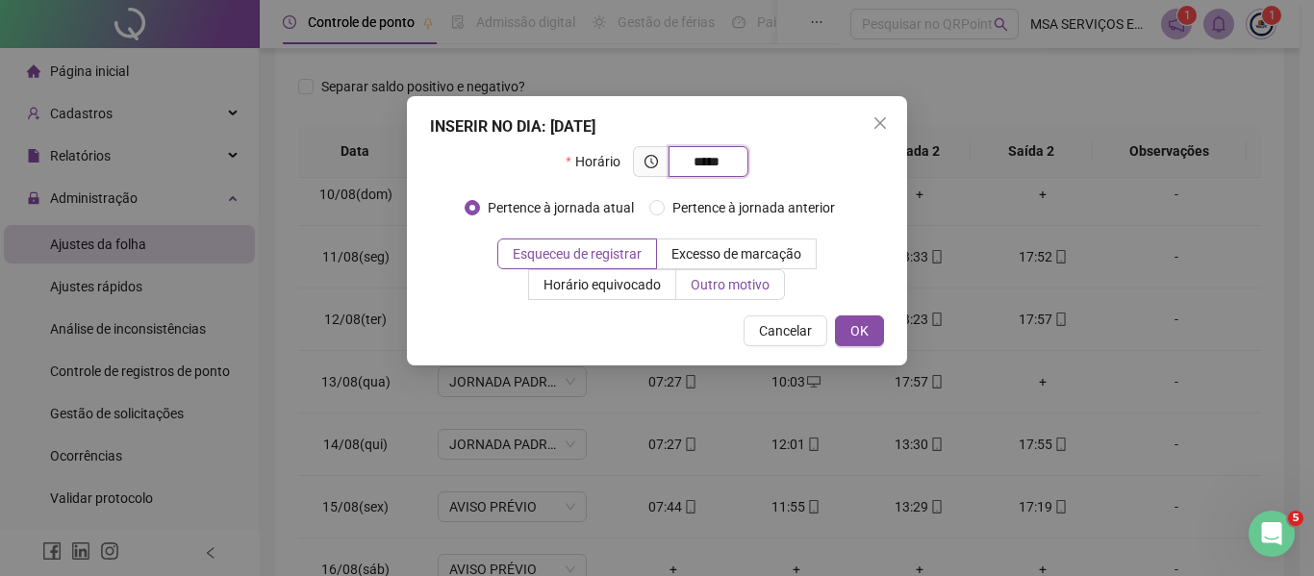
type input "*****"
click at [764, 283] on span "Outro motivo" at bounding box center [730, 284] width 79 height 15
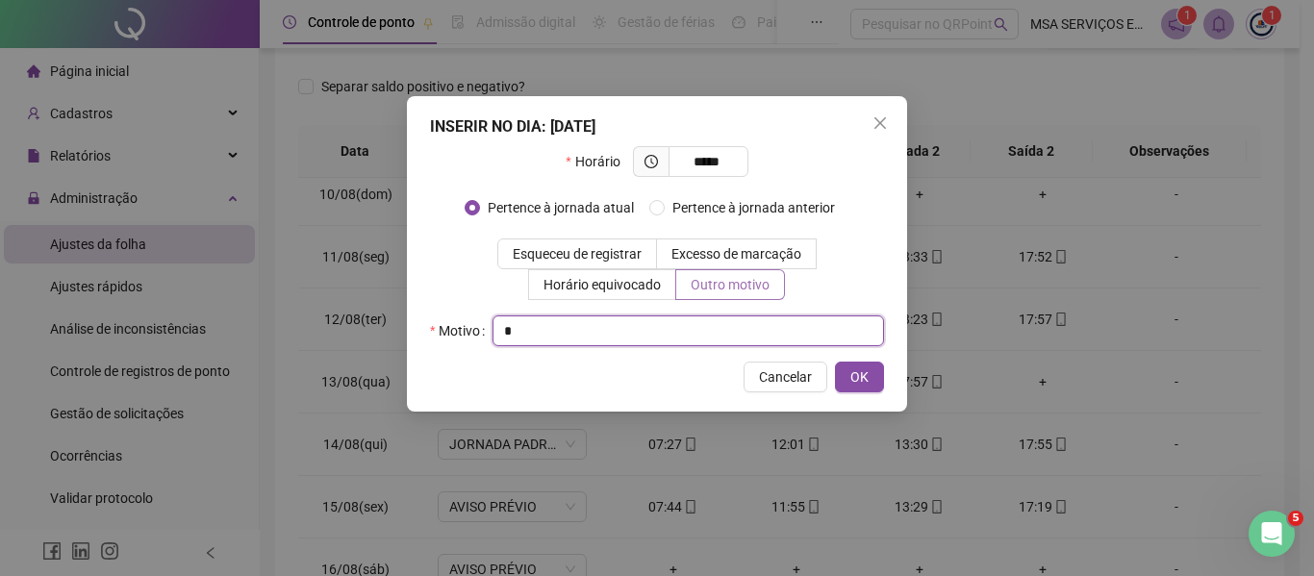
type input "*"
click at [835, 362] on button "OK" at bounding box center [859, 377] width 49 height 31
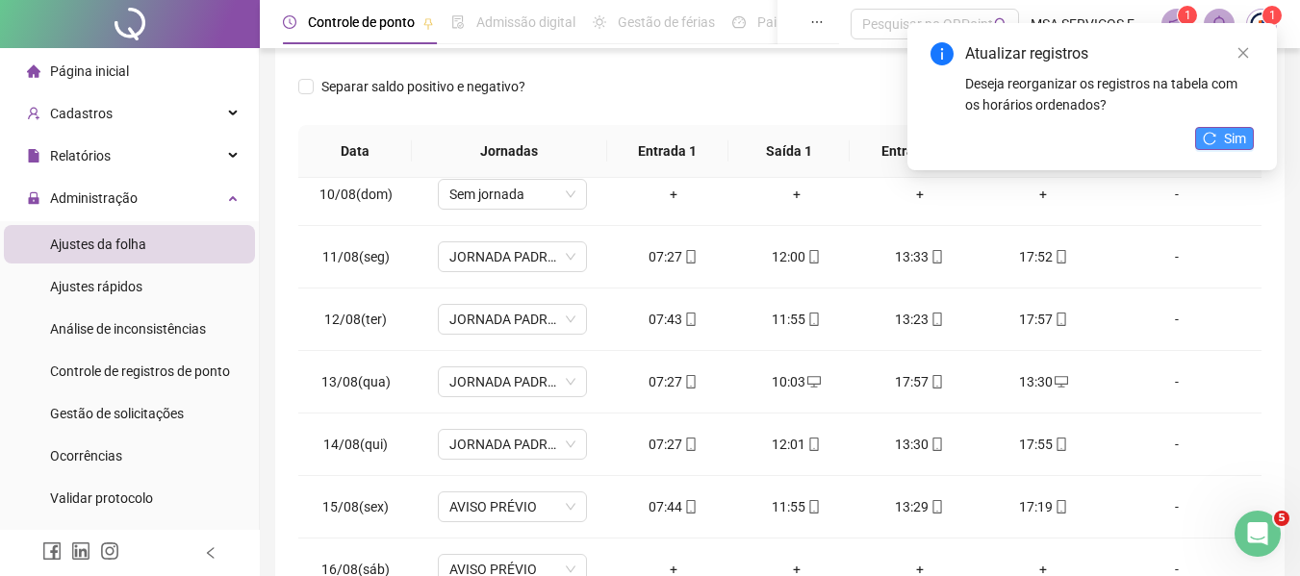
click at [1209, 131] on button "Sim" at bounding box center [1224, 138] width 59 height 23
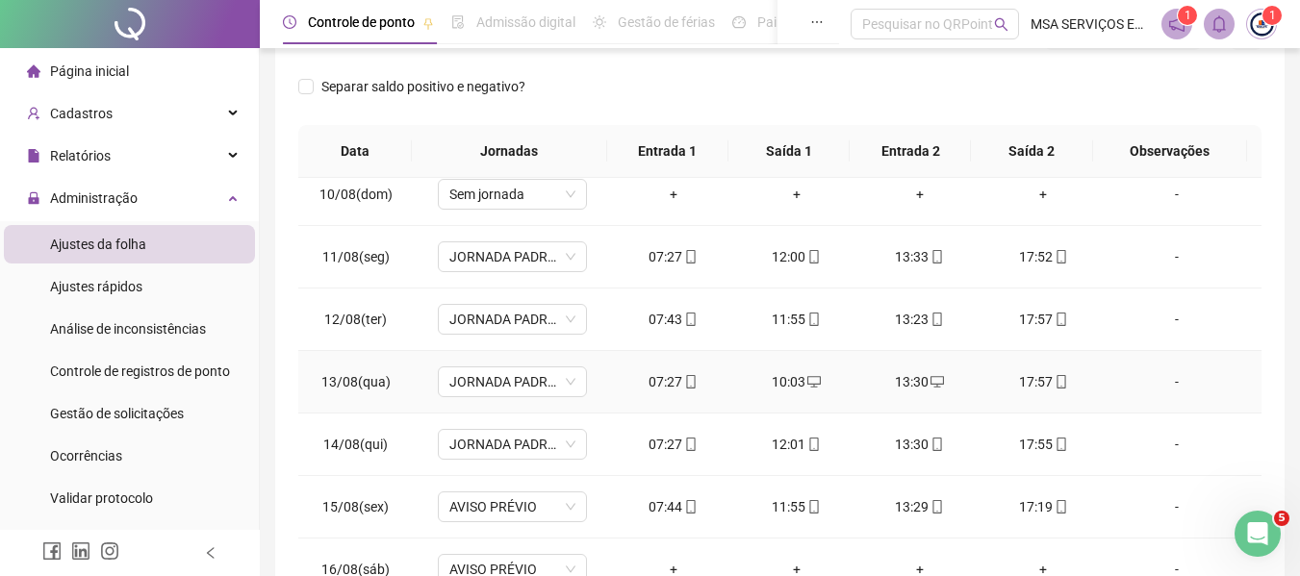
click at [1168, 381] on div "-" at bounding box center [1177, 381] width 114 height 21
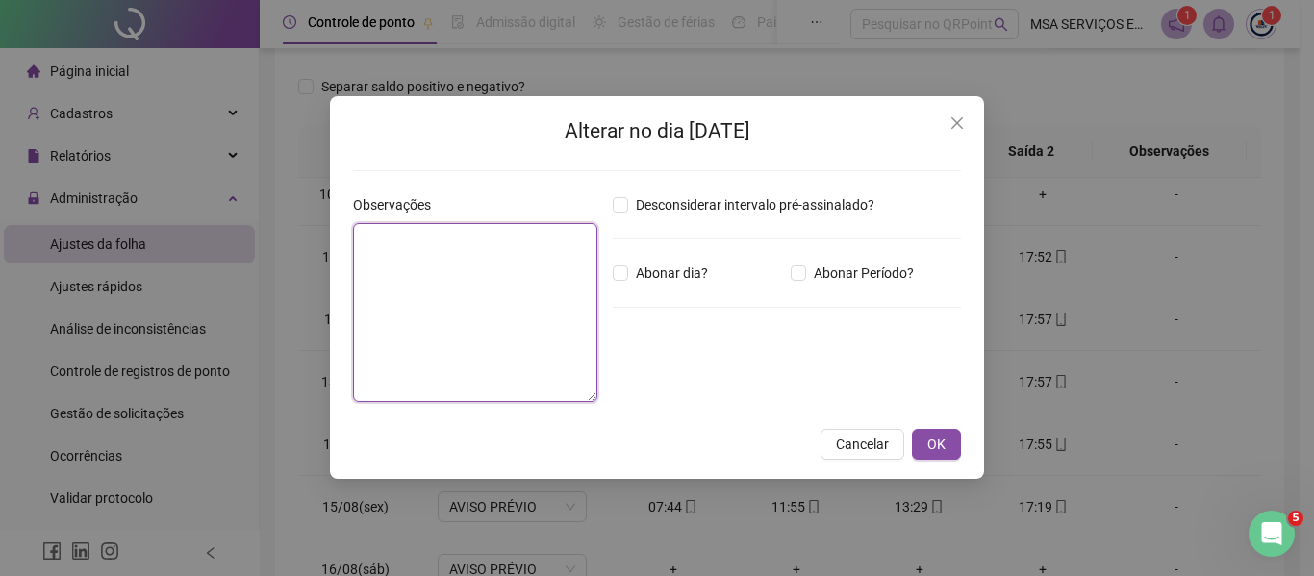
click at [561, 277] on textarea at bounding box center [475, 312] width 244 height 179
type textarea "**********"
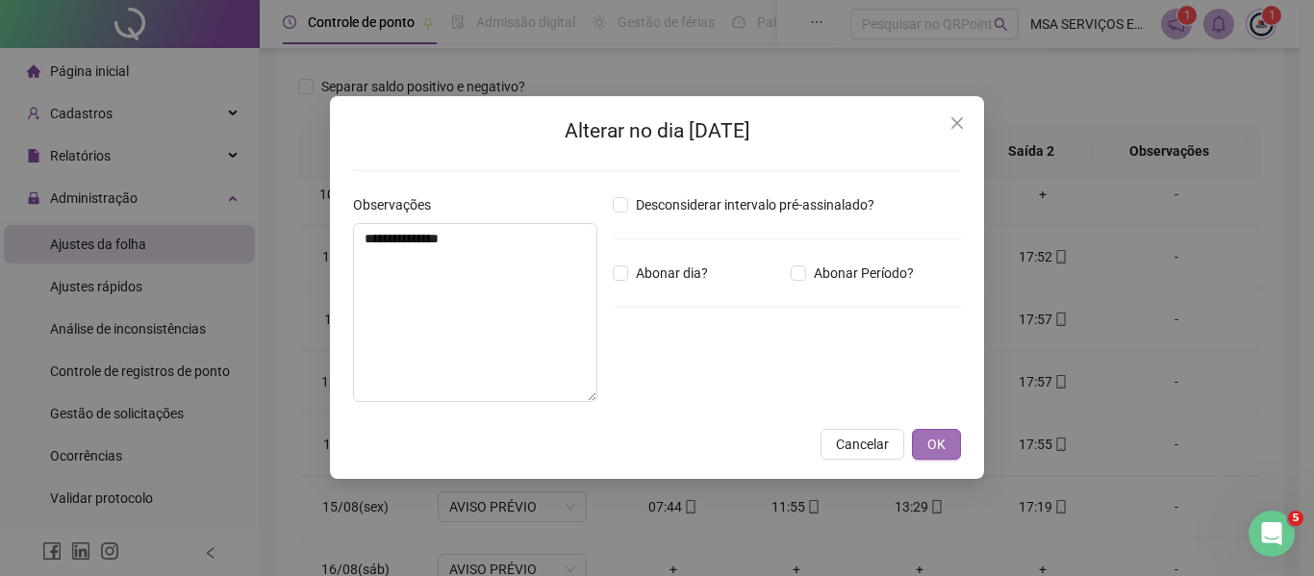
click at [930, 440] on span "OK" at bounding box center [936, 444] width 18 height 21
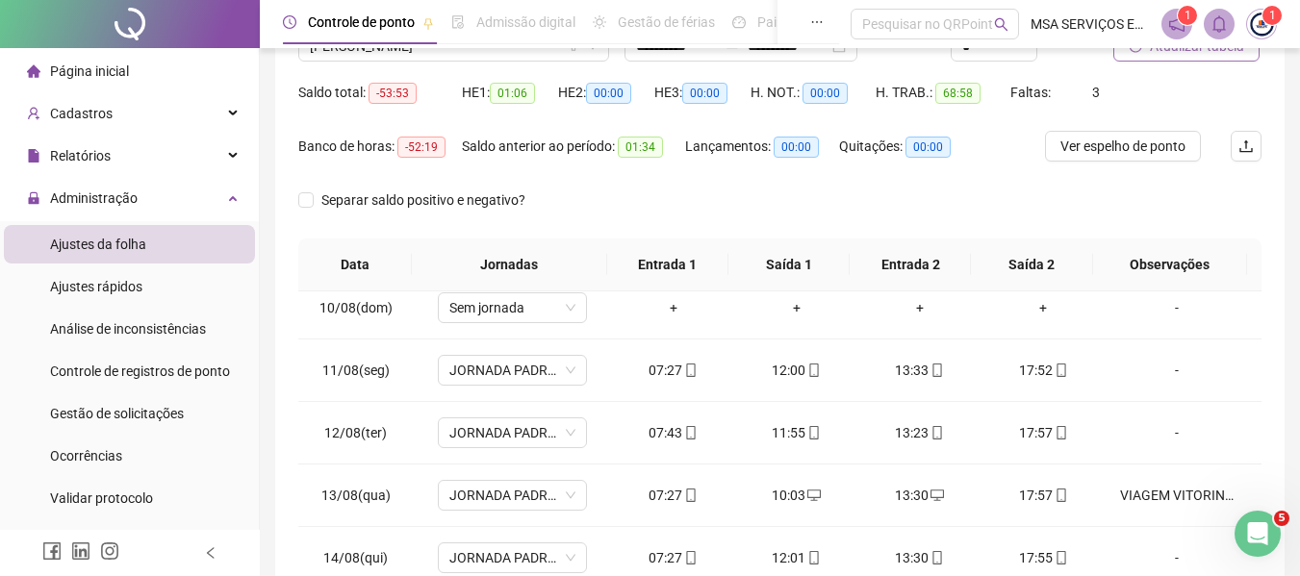
scroll to position [0, 0]
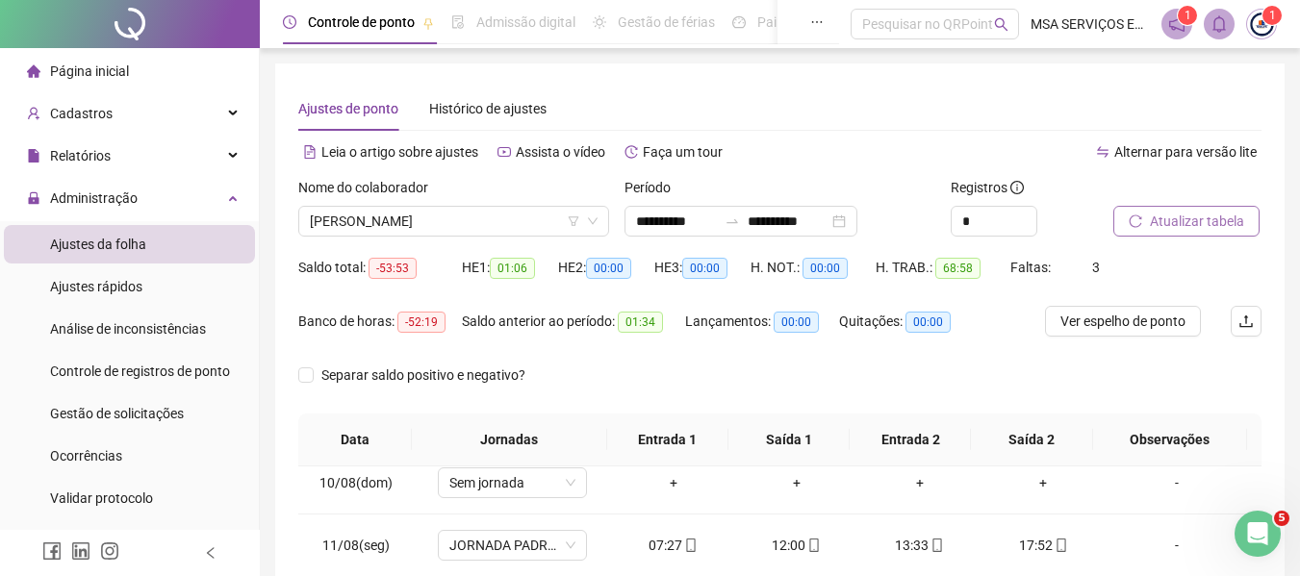
click at [1221, 216] on span "Atualizar tabela" at bounding box center [1197, 221] width 94 height 21
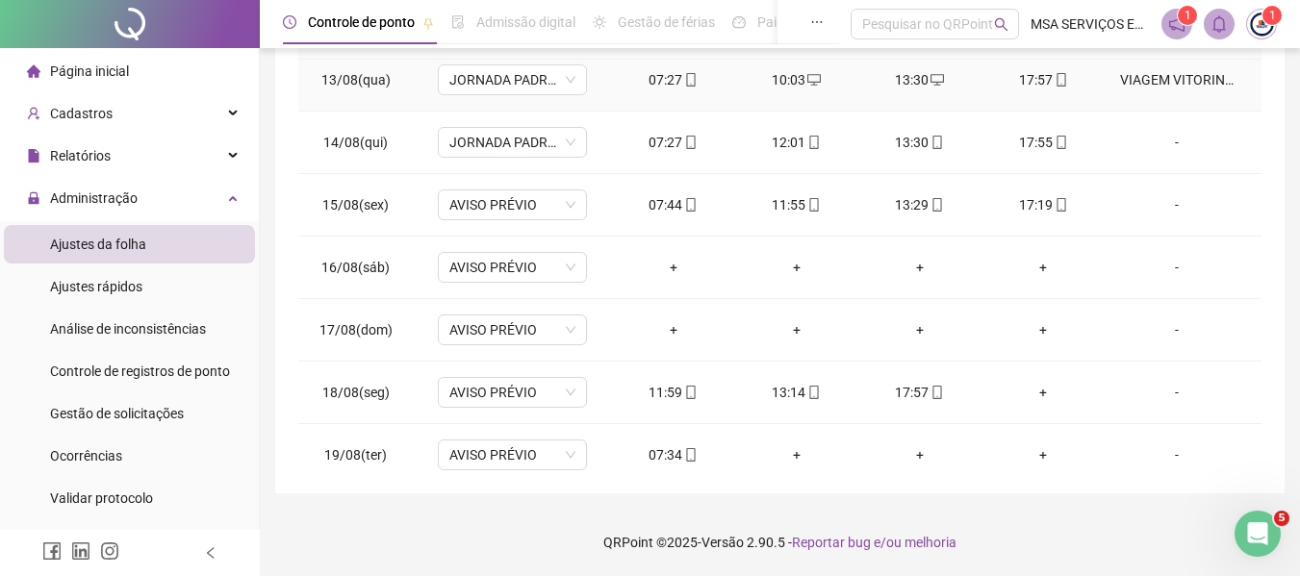
scroll to position [770, 0]
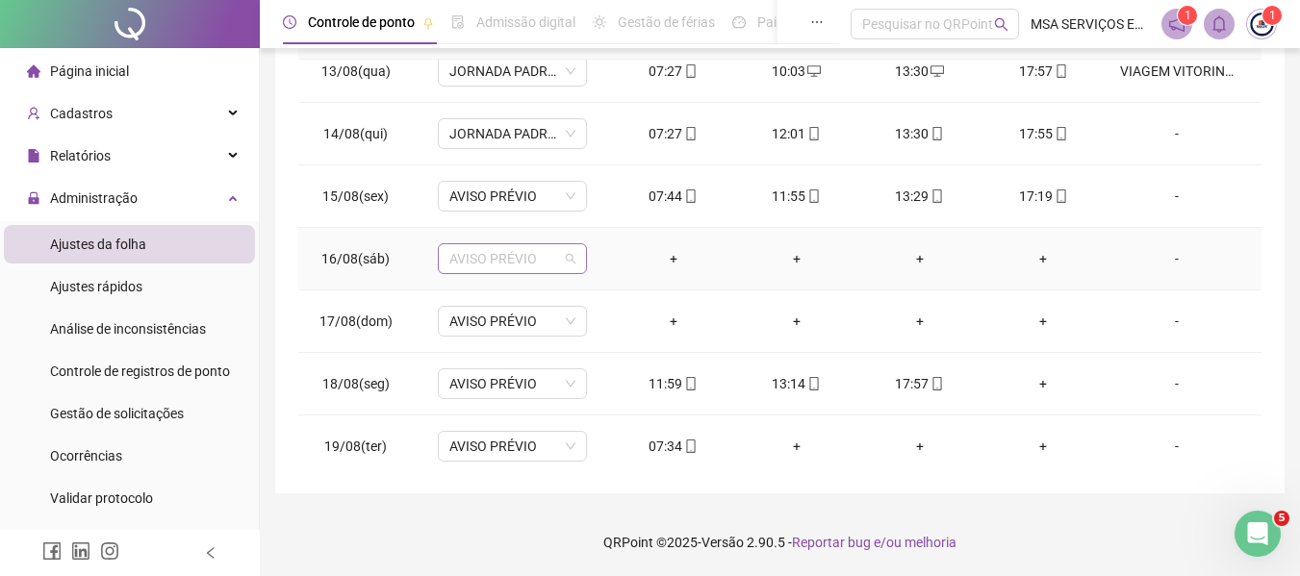
click at [532, 265] on span "AVISO PRÉVIO" at bounding box center [512, 258] width 126 height 29
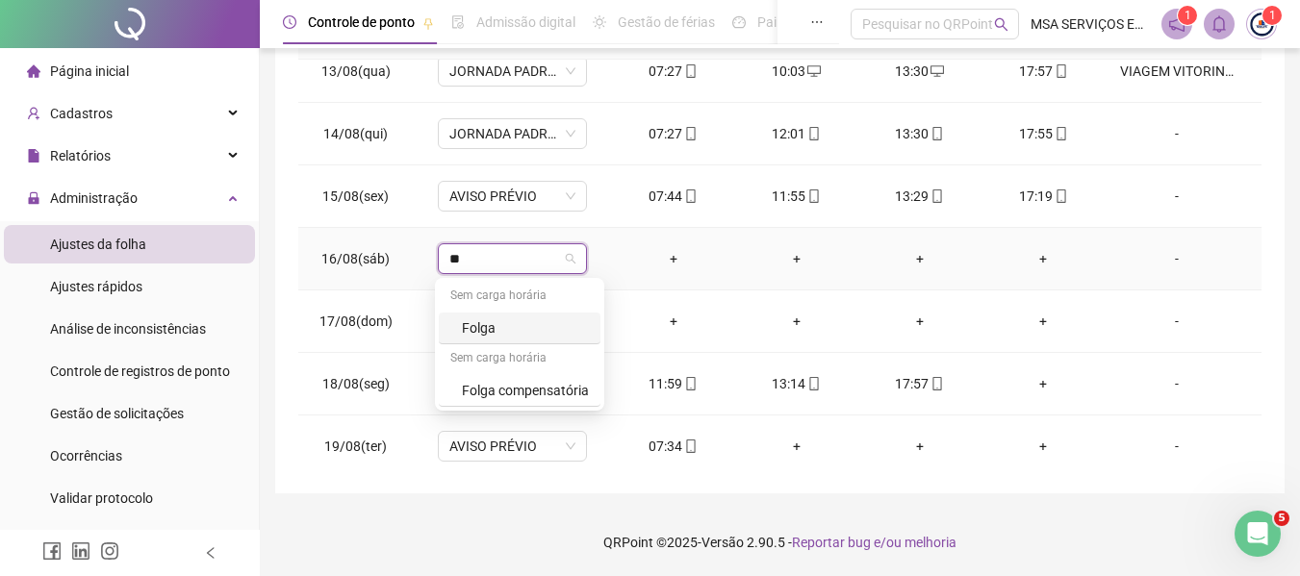
type input "***"
click at [530, 321] on div "Folga" at bounding box center [525, 327] width 127 height 21
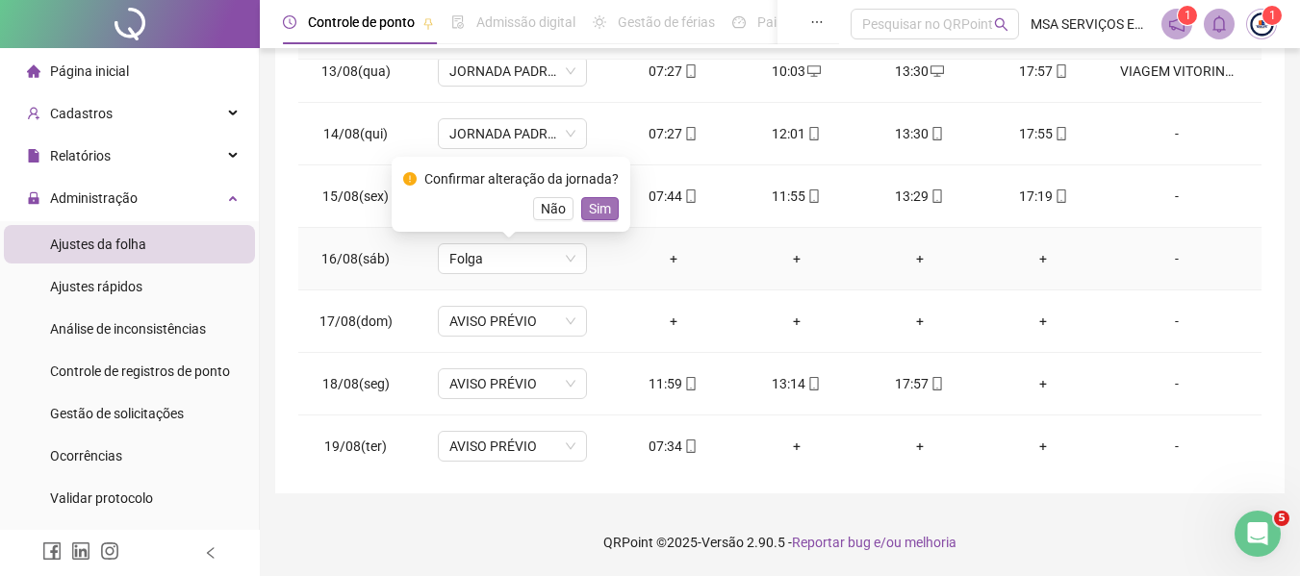
click at [591, 209] on span "Sim" at bounding box center [600, 208] width 22 height 21
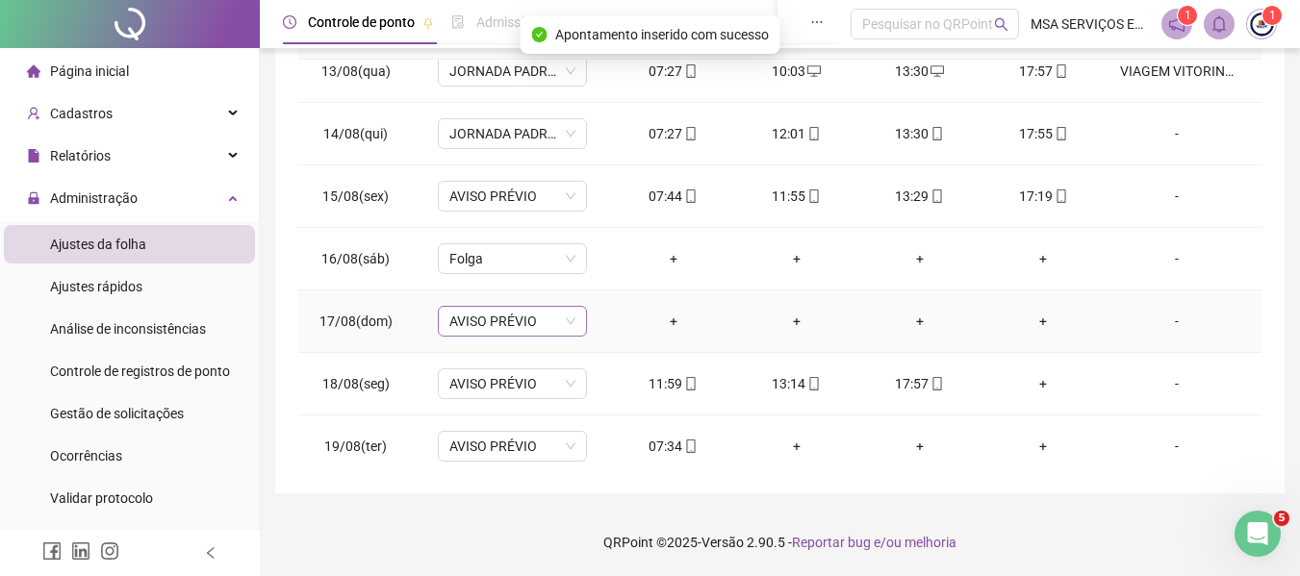
click at [509, 331] on span "AVISO PRÉVIO" at bounding box center [512, 321] width 126 height 29
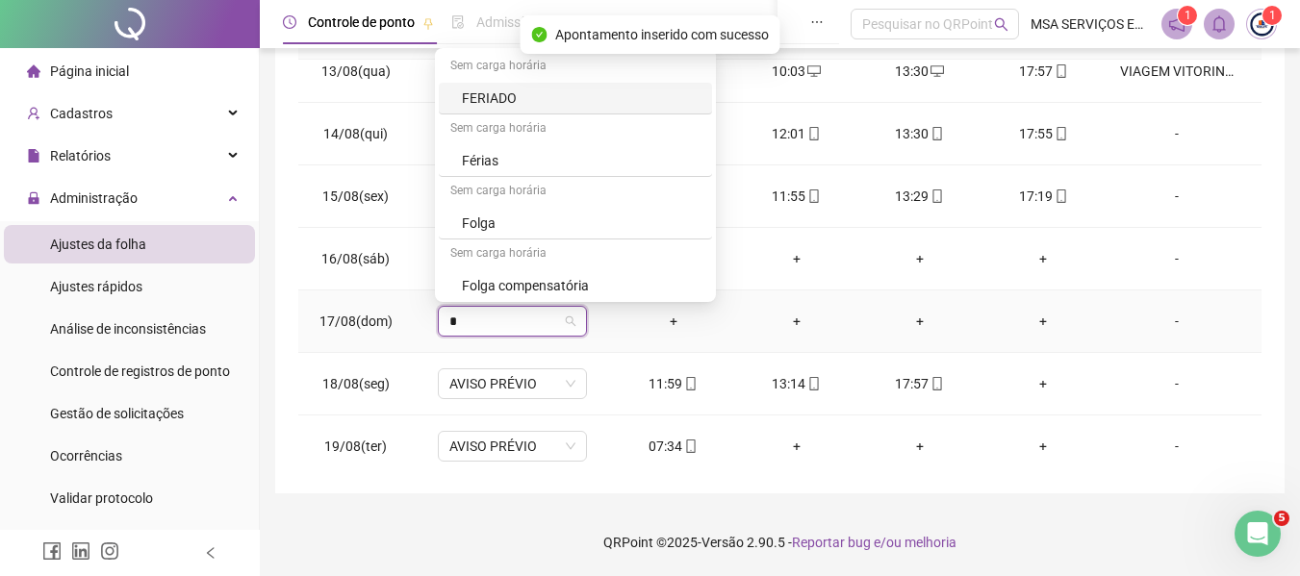
type input "**"
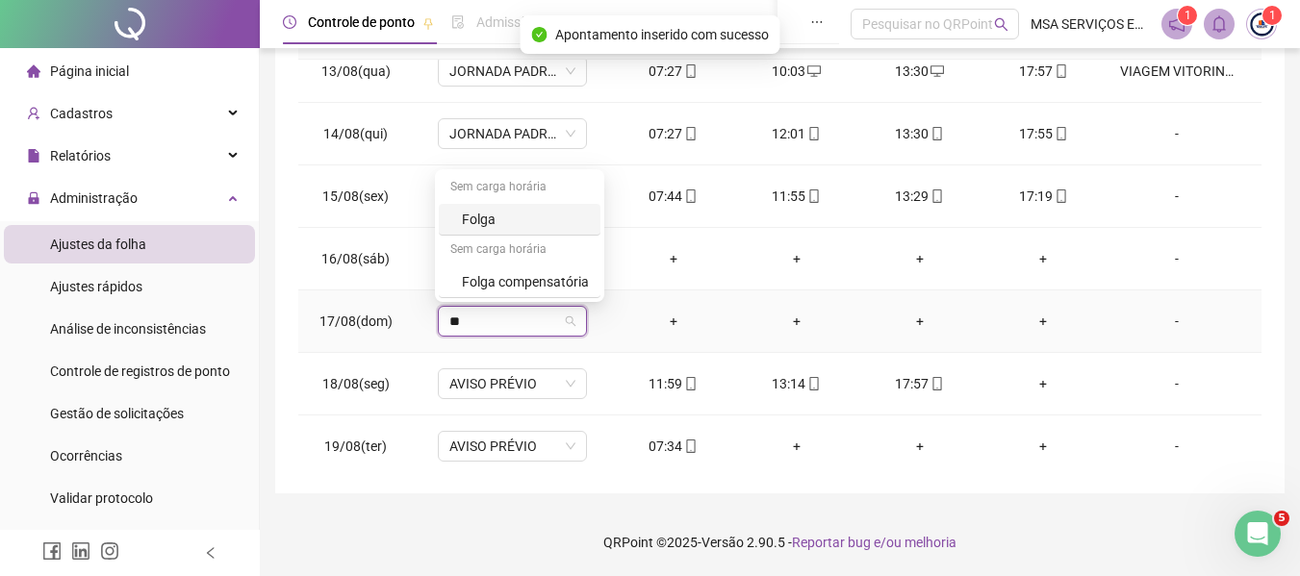
click at [490, 210] on div "Folga" at bounding box center [525, 219] width 127 height 21
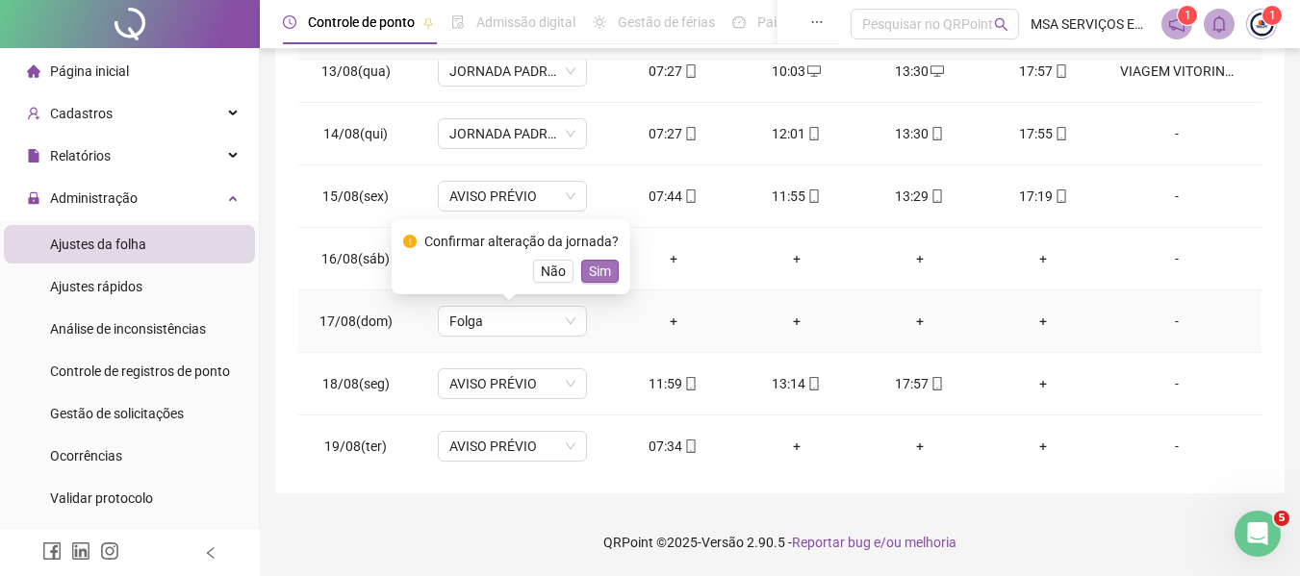
click at [589, 265] on span "Sim" at bounding box center [600, 271] width 22 height 21
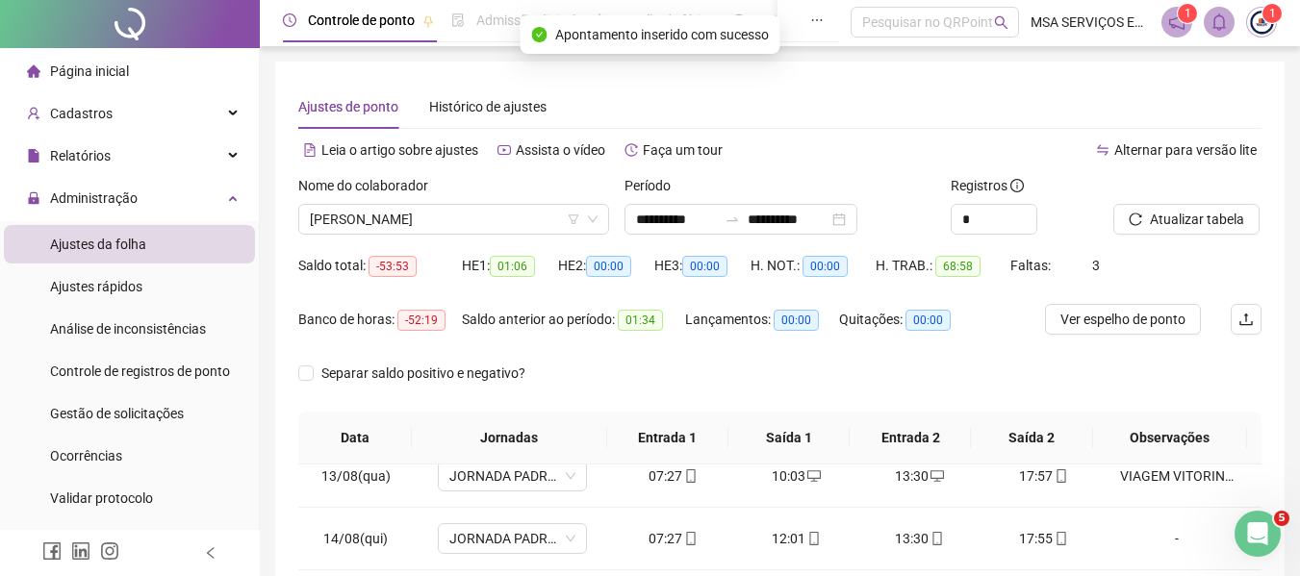
scroll to position [0, 0]
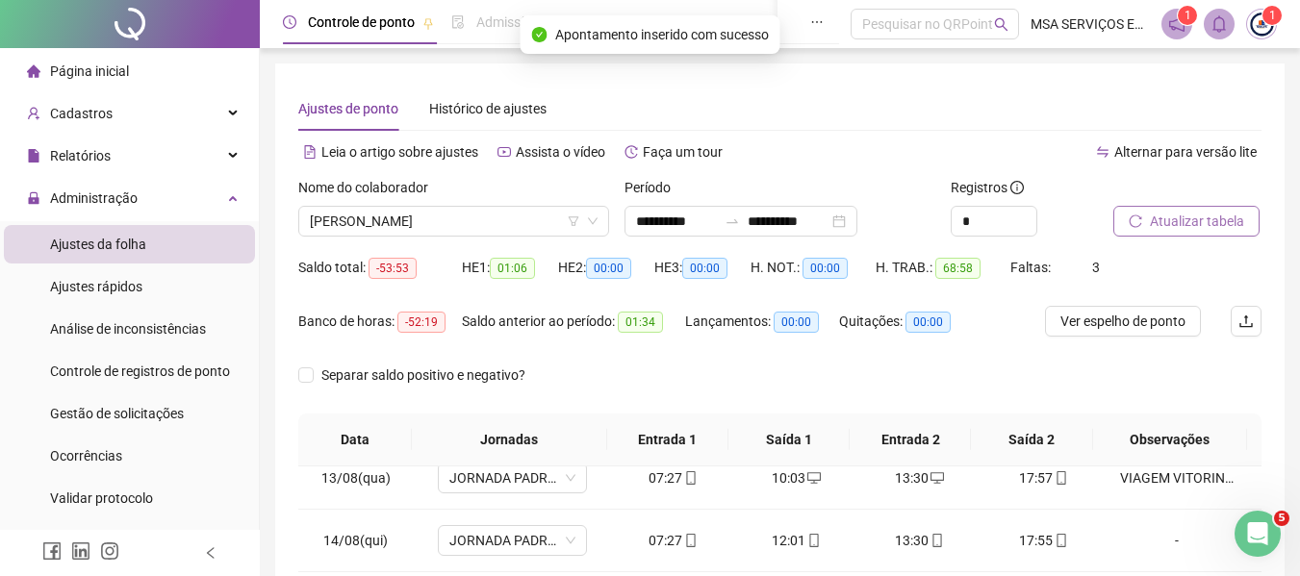
click at [1203, 218] on span "Atualizar tabela" at bounding box center [1197, 221] width 94 height 21
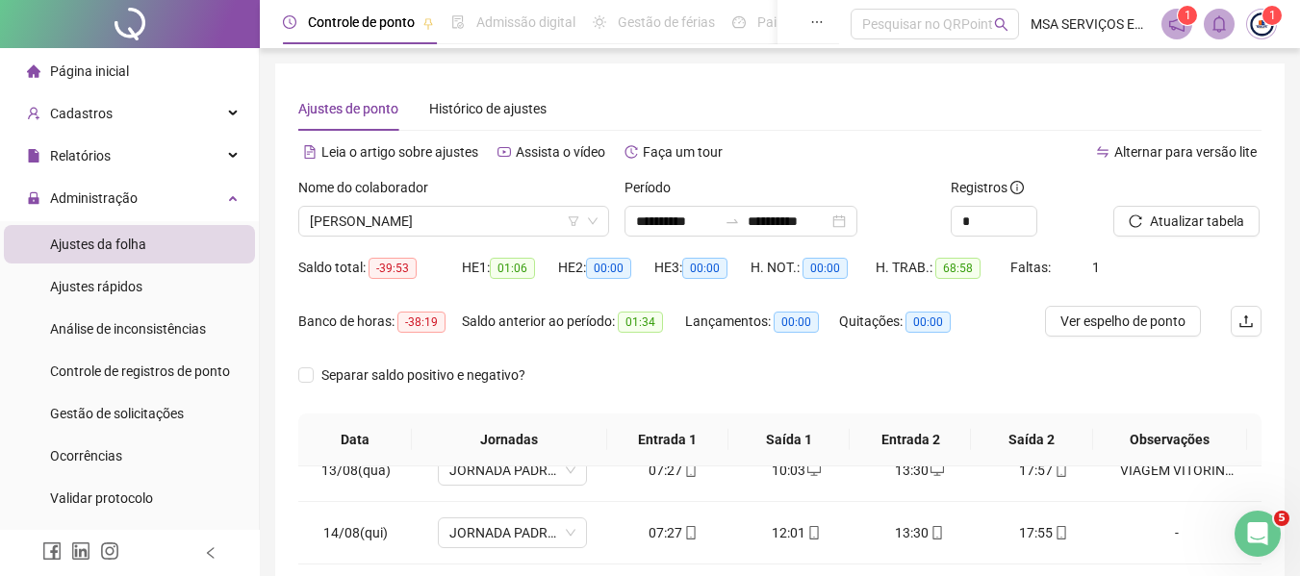
scroll to position [407, 0]
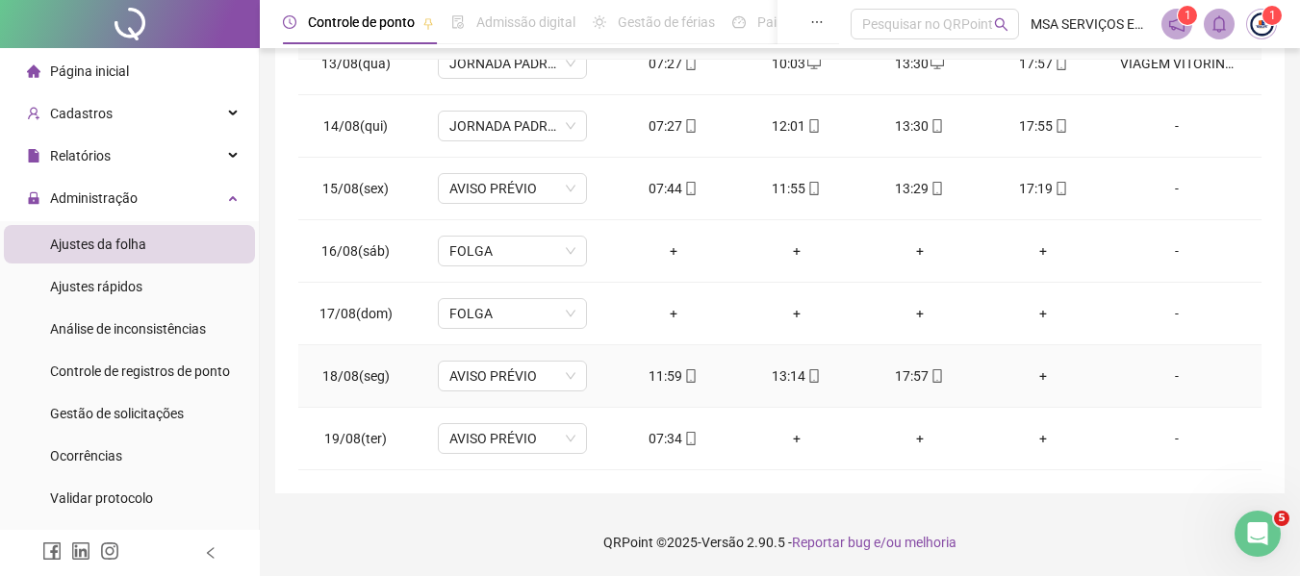
click at [1029, 375] on div "+" at bounding box center [1043, 376] width 92 height 21
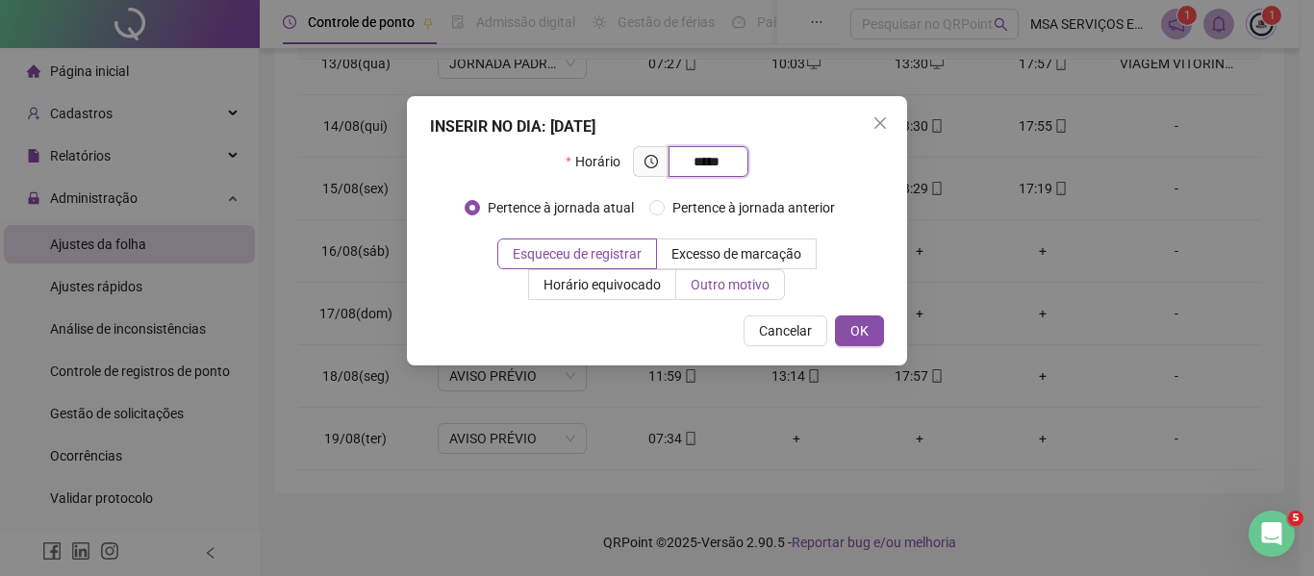
type input "*****"
click at [746, 282] on span "Outro motivo" at bounding box center [730, 284] width 79 height 15
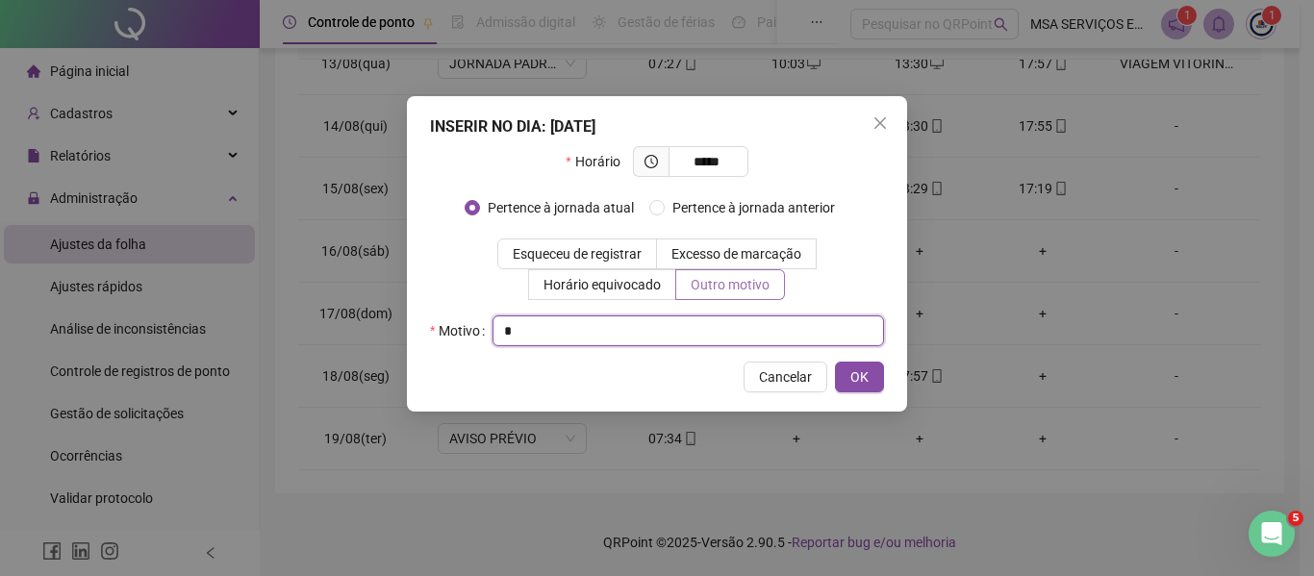
type input "*"
click at [835, 362] on button "OK" at bounding box center [859, 377] width 49 height 31
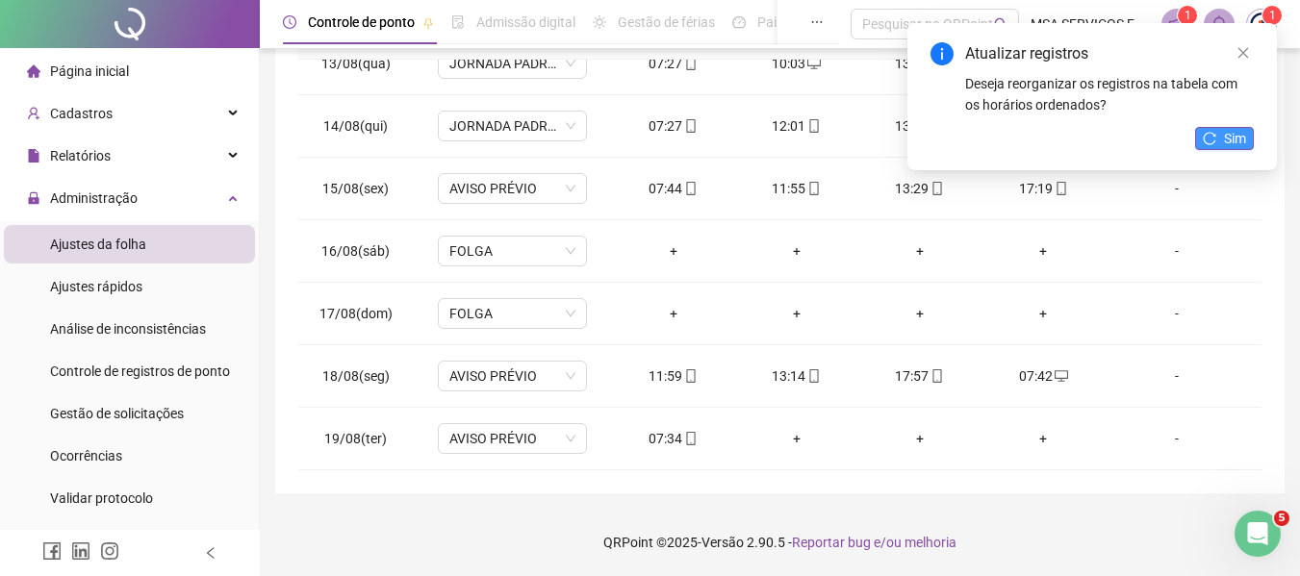
click at [1235, 143] on span "Sim" at bounding box center [1235, 138] width 22 height 21
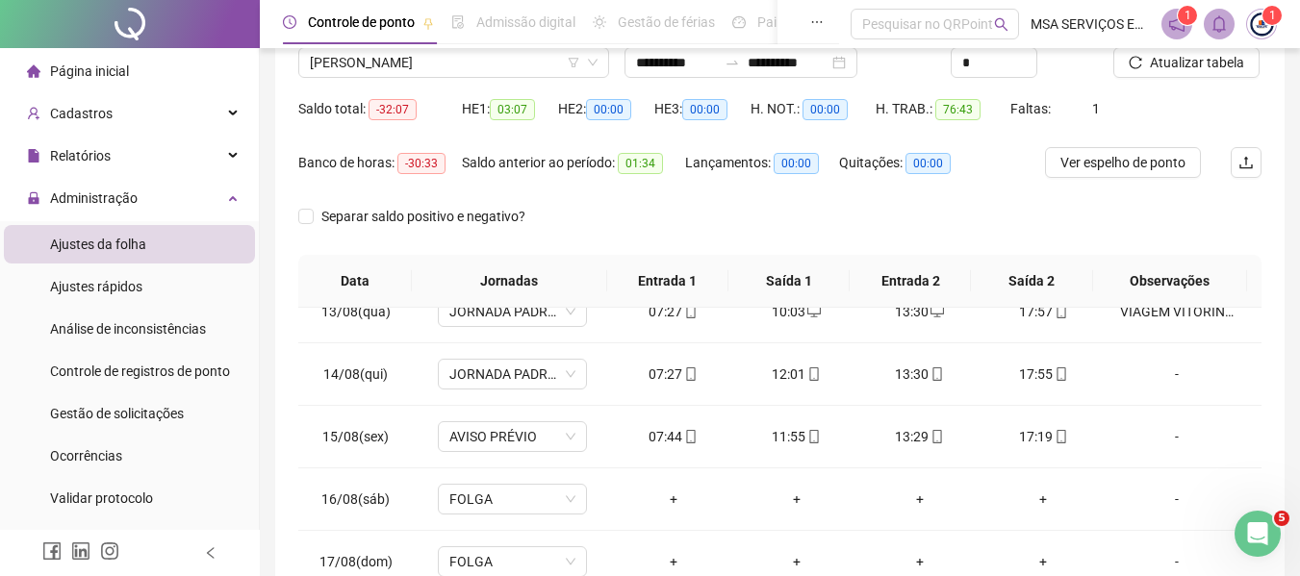
scroll to position [0, 0]
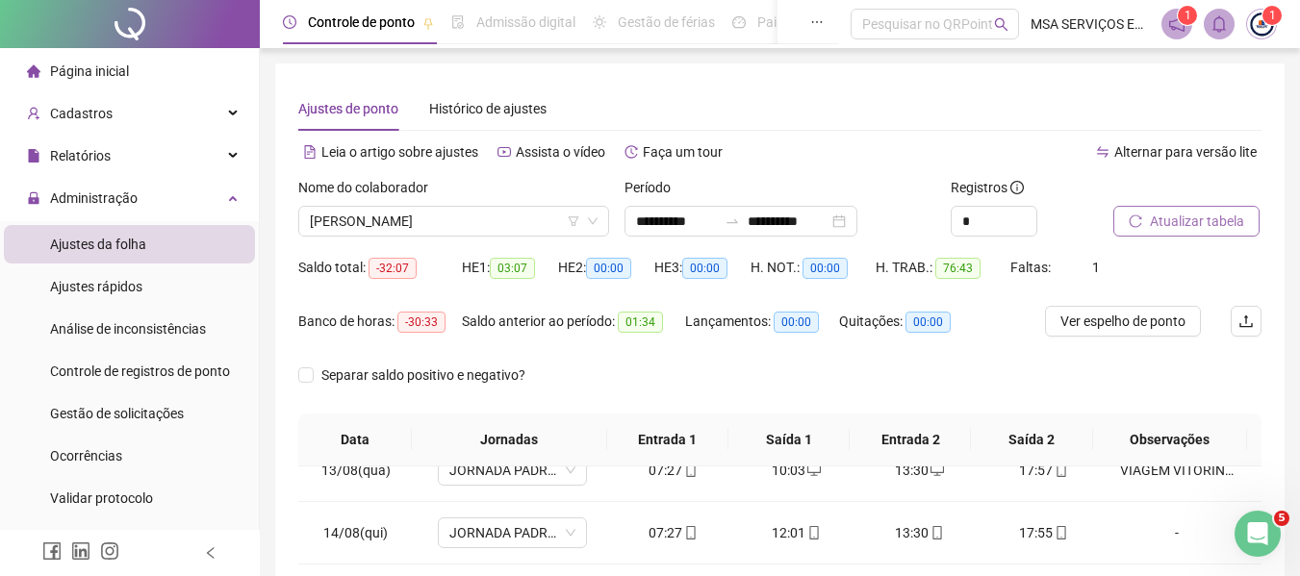
click at [1192, 215] on span "Atualizar tabela" at bounding box center [1197, 221] width 94 height 21
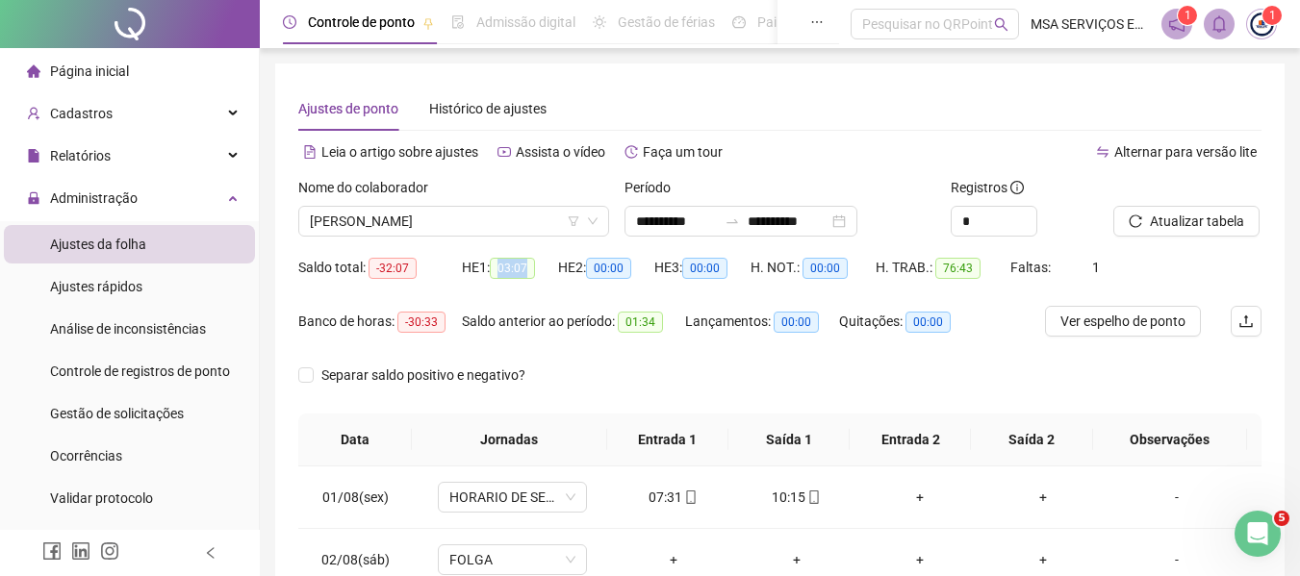
drag, startPoint x: 499, startPoint y: 263, endPoint x: 531, endPoint y: 262, distance: 31.8
click at [531, 262] on span "03:07" at bounding box center [512, 268] width 45 height 21
click at [695, 346] on div "Lançamentos: 00:00" at bounding box center [762, 333] width 154 height 54
drag, startPoint x: 495, startPoint y: 263, endPoint x: 532, endPoint y: 261, distance: 36.6
click at [532, 261] on span "03:07" at bounding box center [512, 268] width 45 height 21
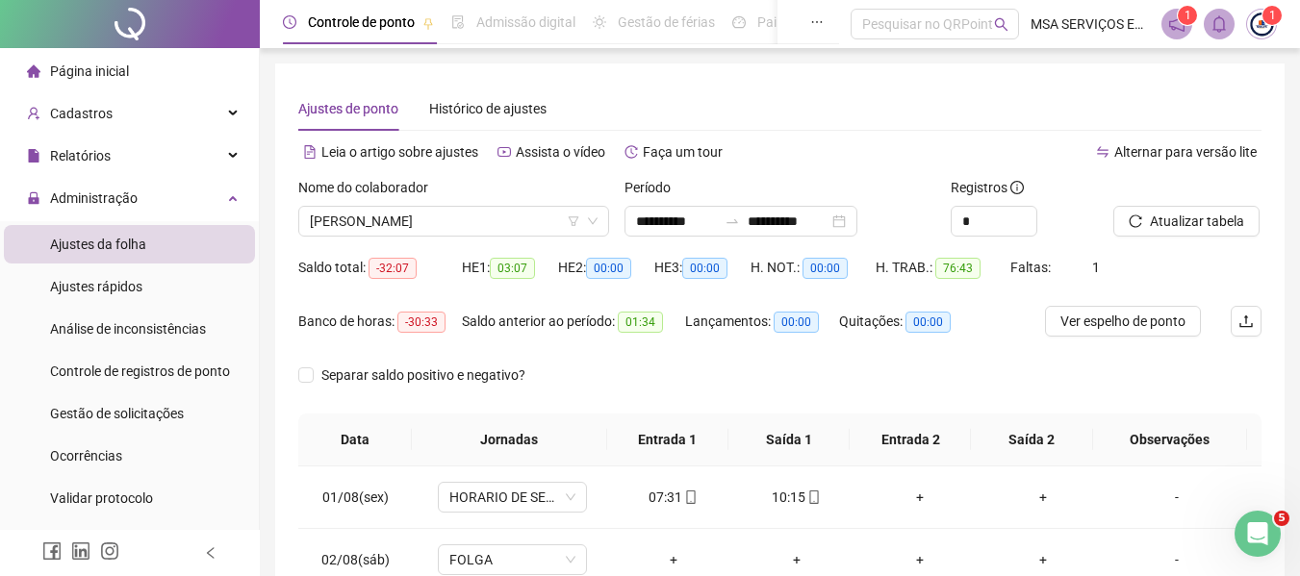
click at [628, 361] on div "Separar saldo positivo e negativo?" at bounding box center [779, 387] width 963 height 54
click at [467, 230] on span "[PERSON_NAME]" at bounding box center [454, 221] width 288 height 29
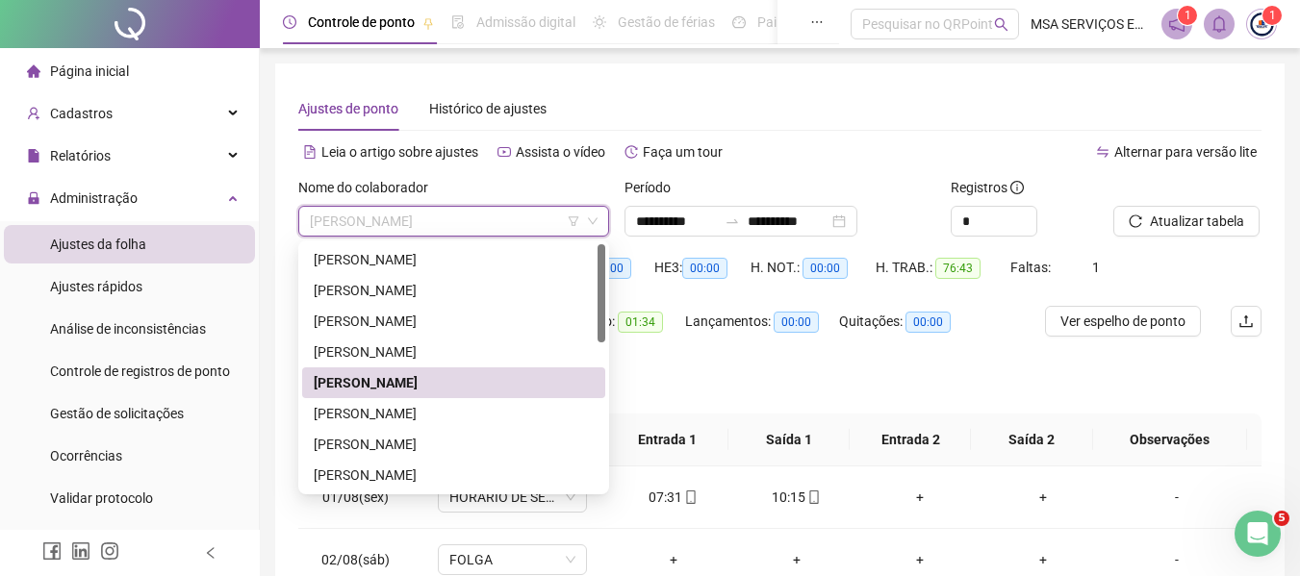
scroll to position [369, 0]
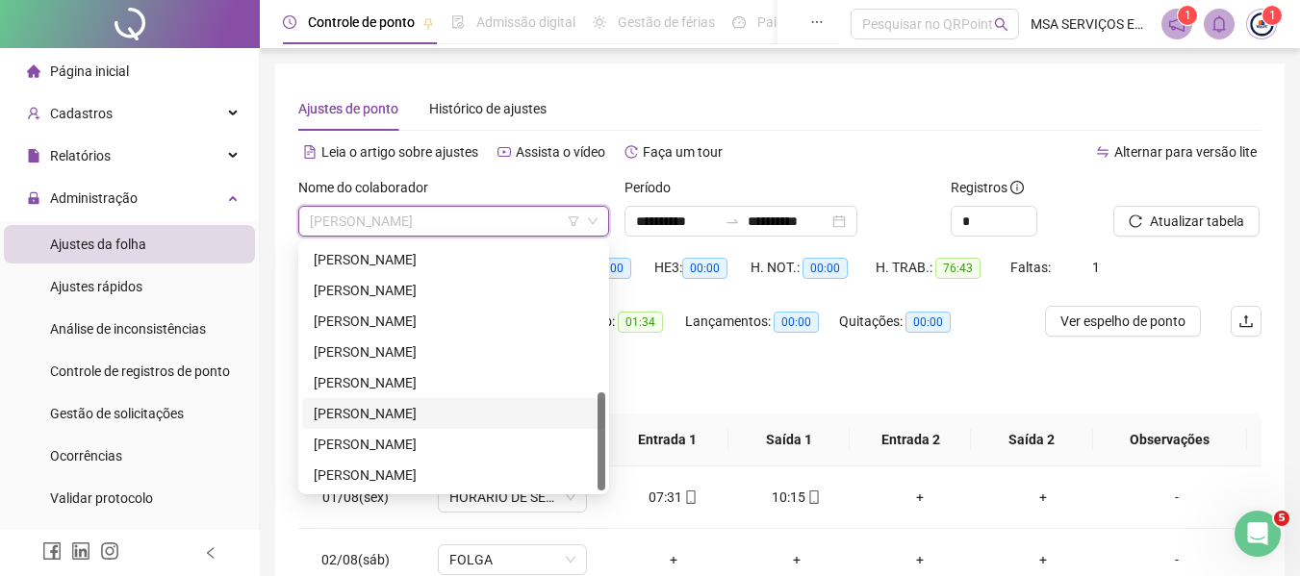
click at [487, 411] on div "[PERSON_NAME]" at bounding box center [454, 413] width 280 height 21
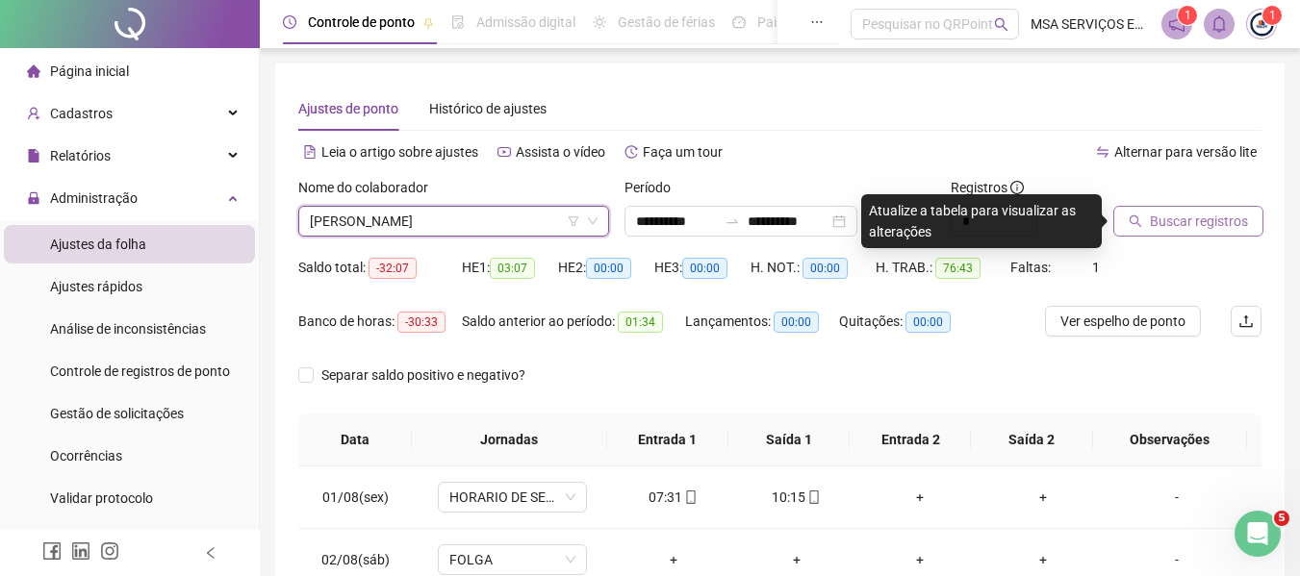
click at [1192, 228] on span "Buscar registros" at bounding box center [1199, 221] width 98 height 21
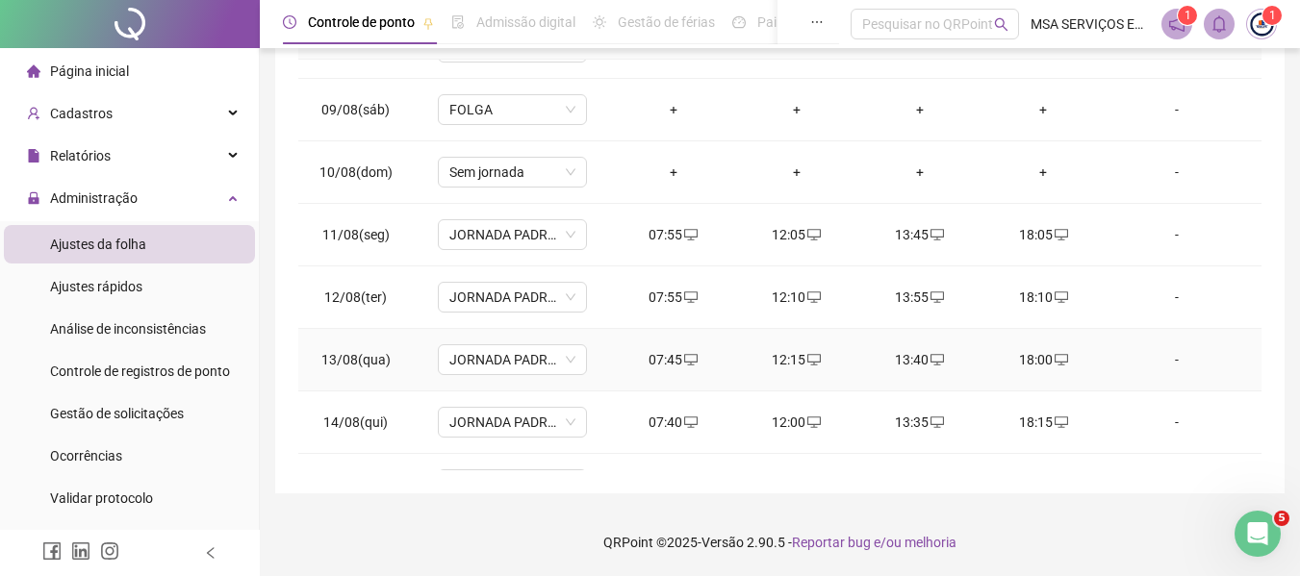
scroll to position [777, 0]
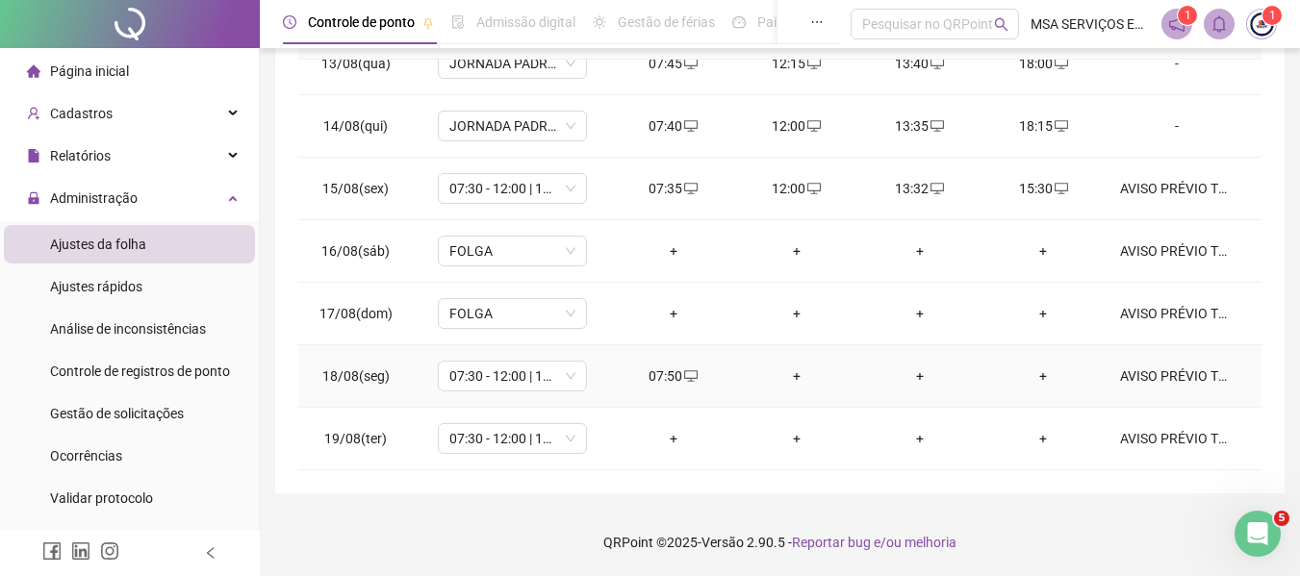
click at [792, 382] on div "+" at bounding box center [796, 376] width 92 height 21
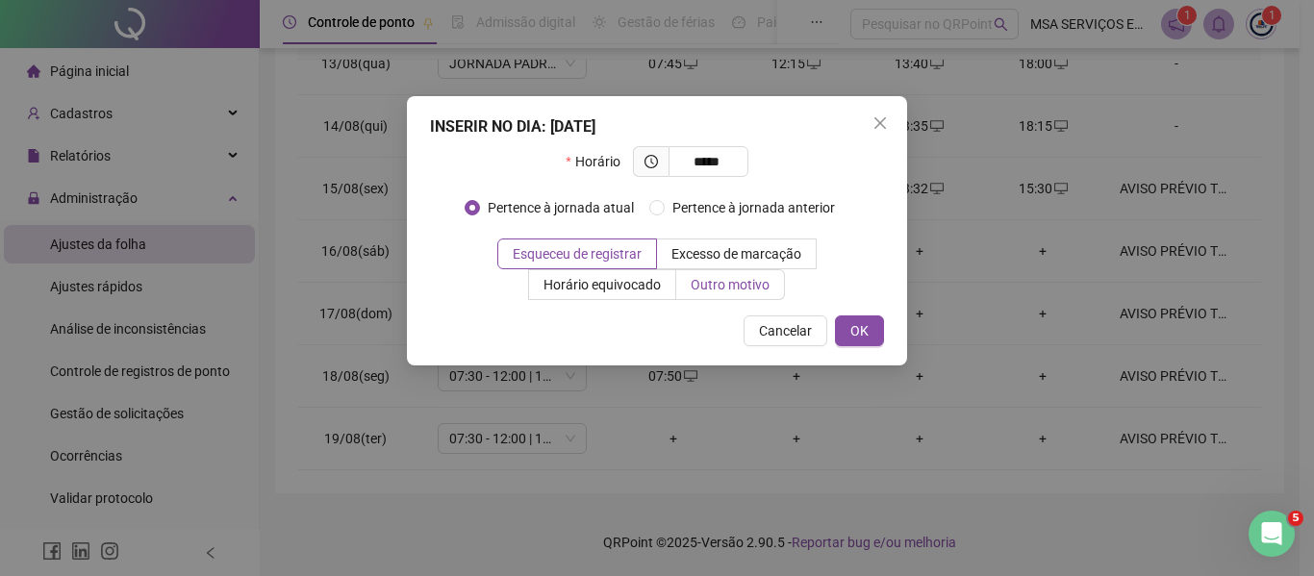
type input "*****"
click at [750, 282] on span "Outro motivo" at bounding box center [730, 284] width 79 height 15
click at [743, 283] on span "Outro motivo" at bounding box center [730, 284] width 79 height 15
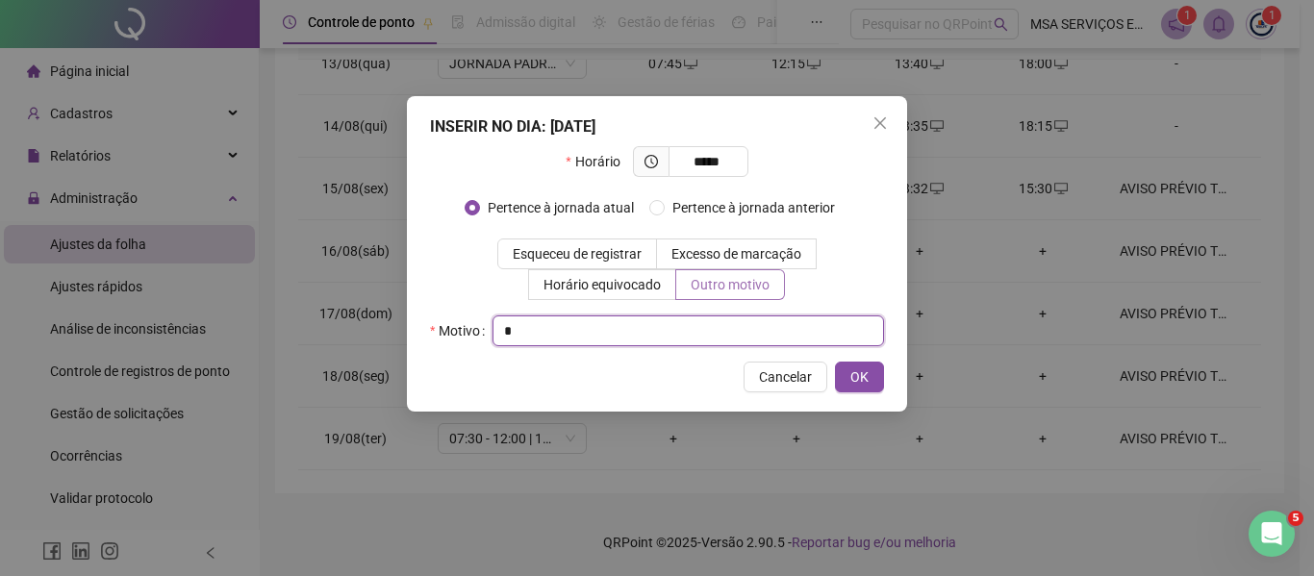
type input "*"
click at [835, 362] on button "OK" at bounding box center [859, 377] width 49 height 31
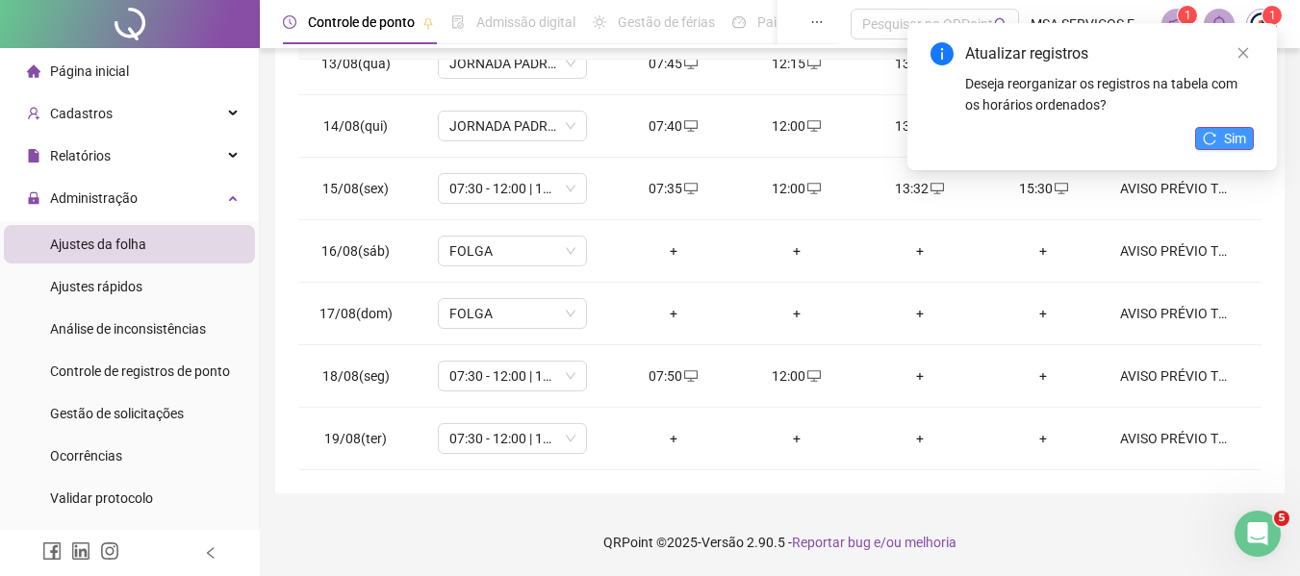
click at [1229, 135] on span "Sim" at bounding box center [1235, 138] width 22 height 21
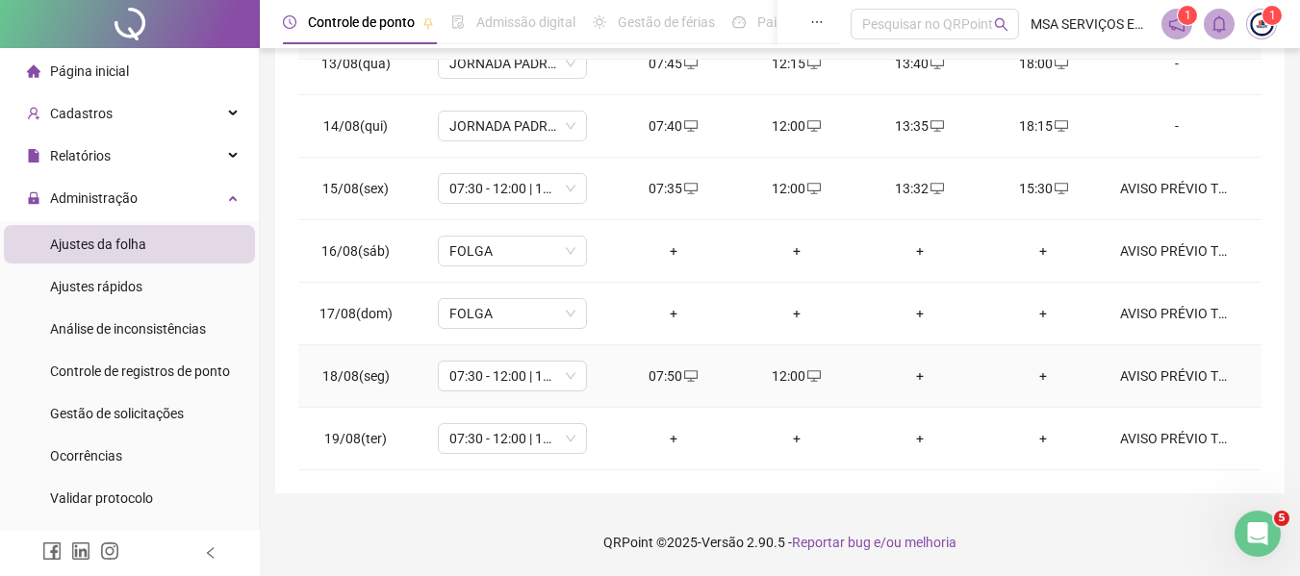
click at [918, 372] on div "+" at bounding box center [919, 376] width 92 height 21
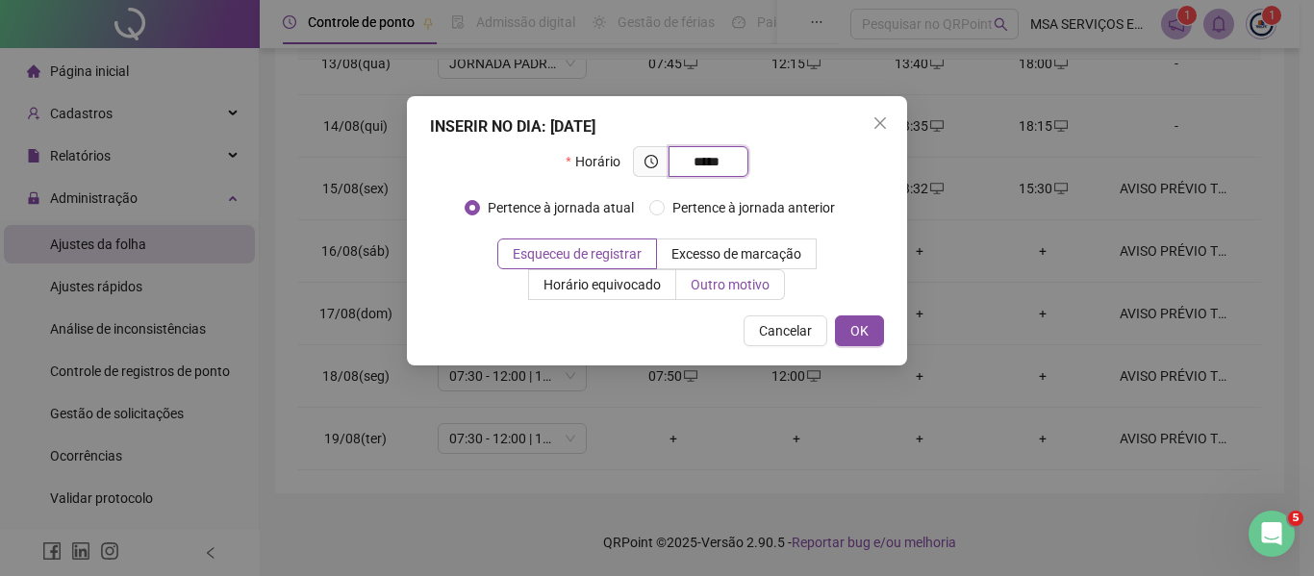
type input "*****"
click at [716, 277] on span "Outro motivo" at bounding box center [730, 284] width 79 height 15
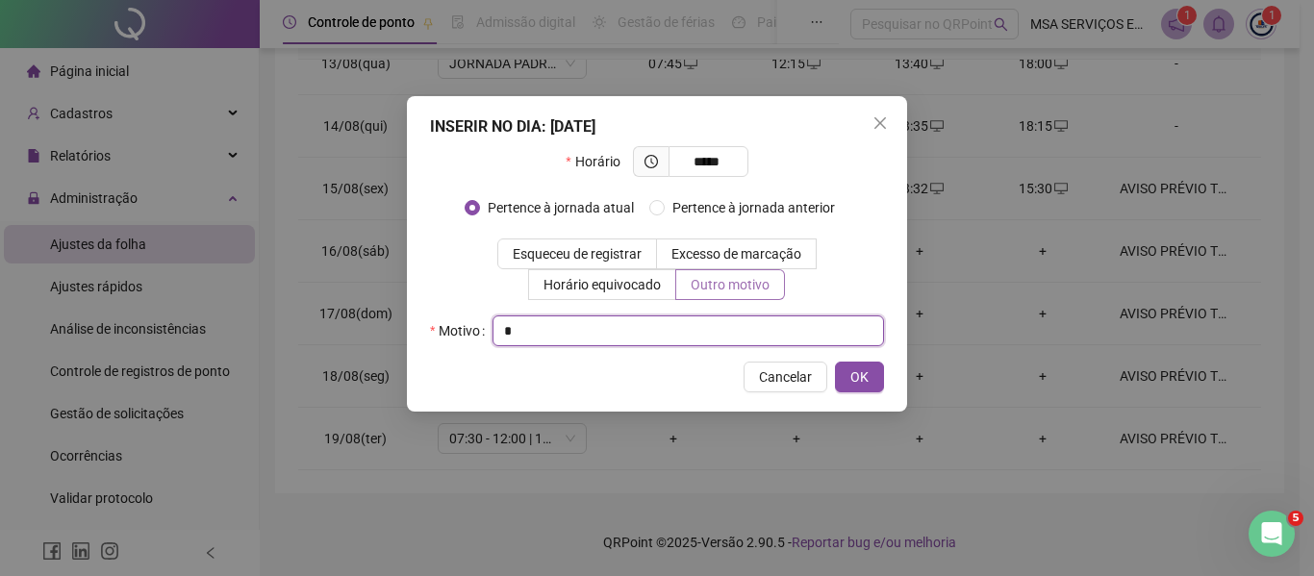
type input "*"
click at [835, 362] on button "OK" at bounding box center [859, 377] width 49 height 31
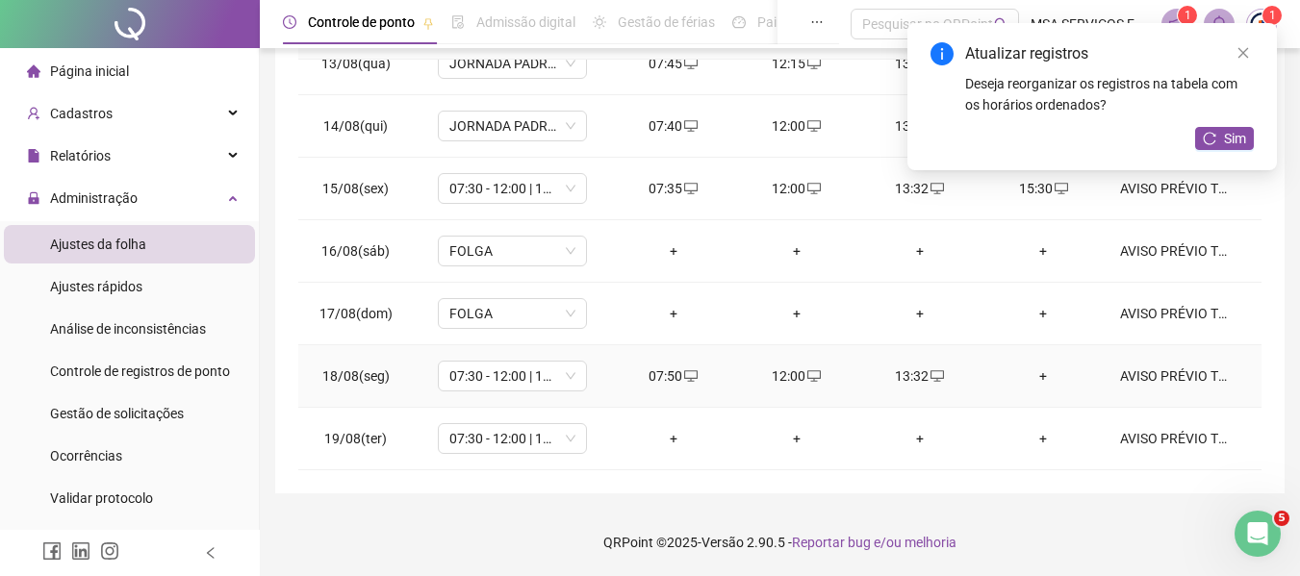
click at [1037, 375] on div "+" at bounding box center [1043, 376] width 92 height 21
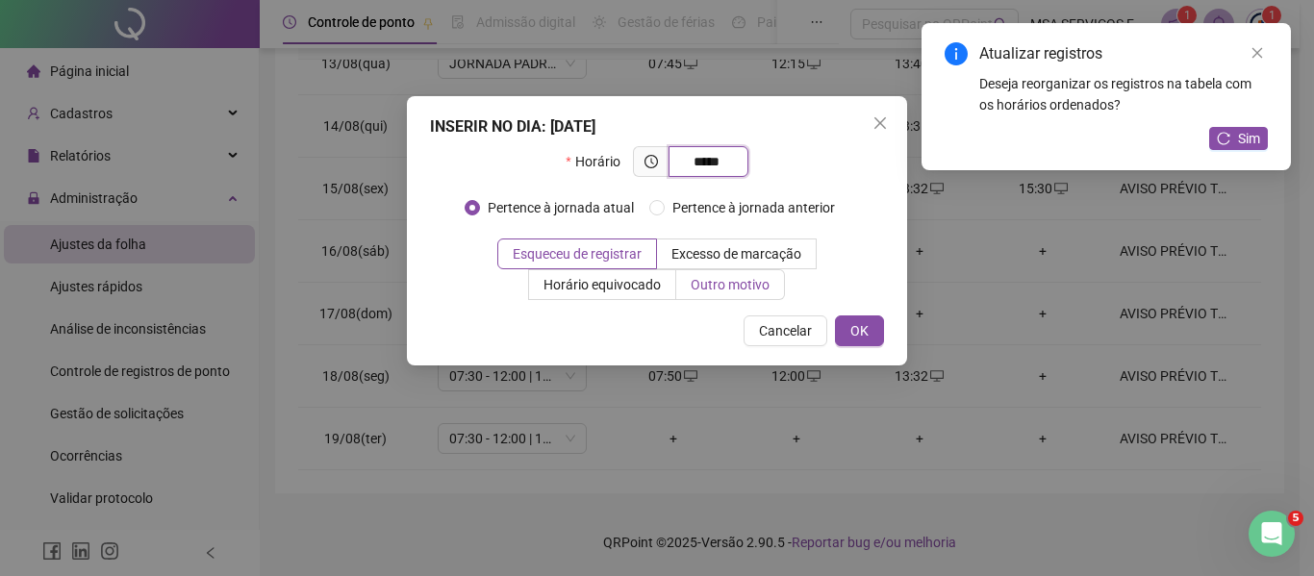
type input "*****"
click at [757, 290] on span "Outro motivo" at bounding box center [730, 284] width 79 height 15
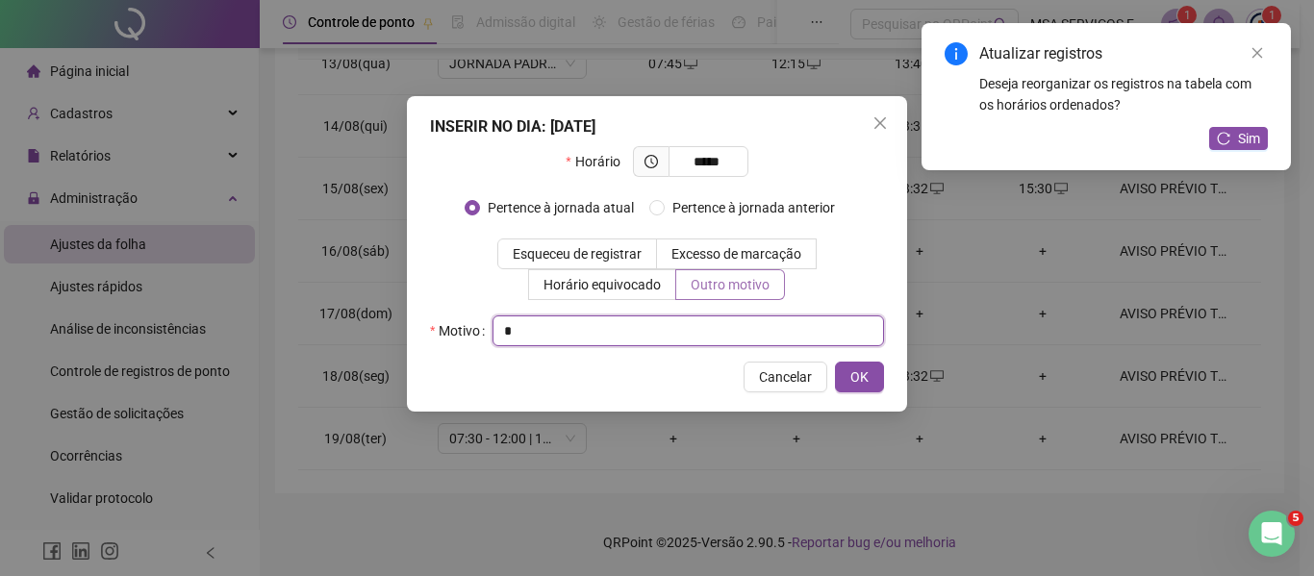
type input "*"
click at [835, 362] on button "OK" at bounding box center [859, 377] width 49 height 31
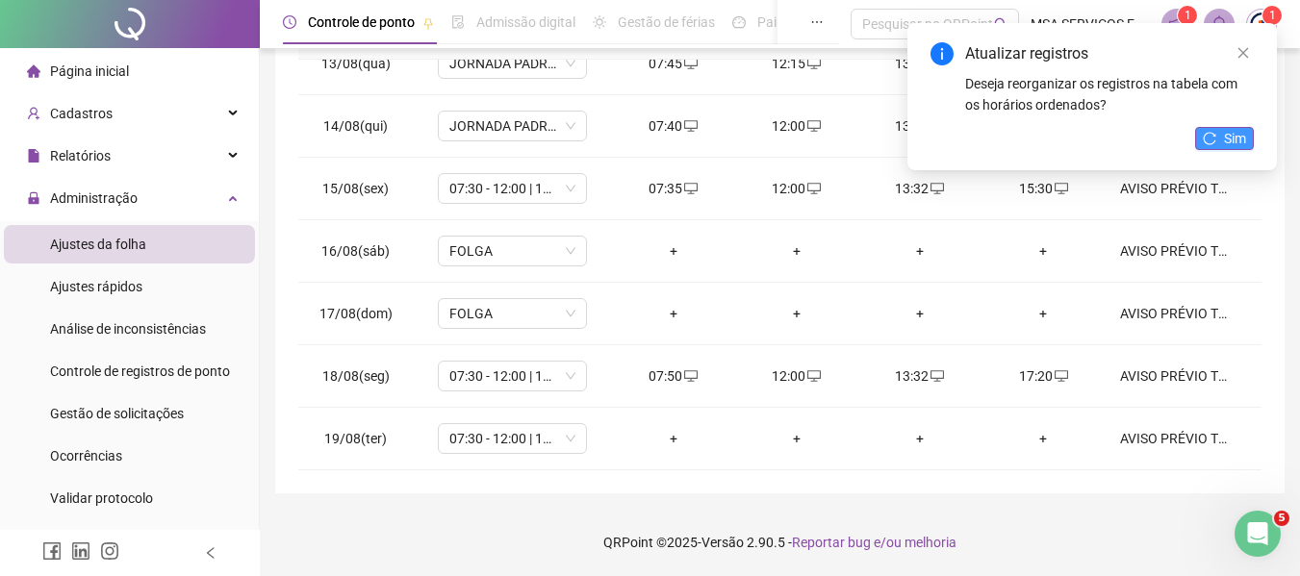
click at [1220, 146] on button "Sim" at bounding box center [1224, 138] width 59 height 23
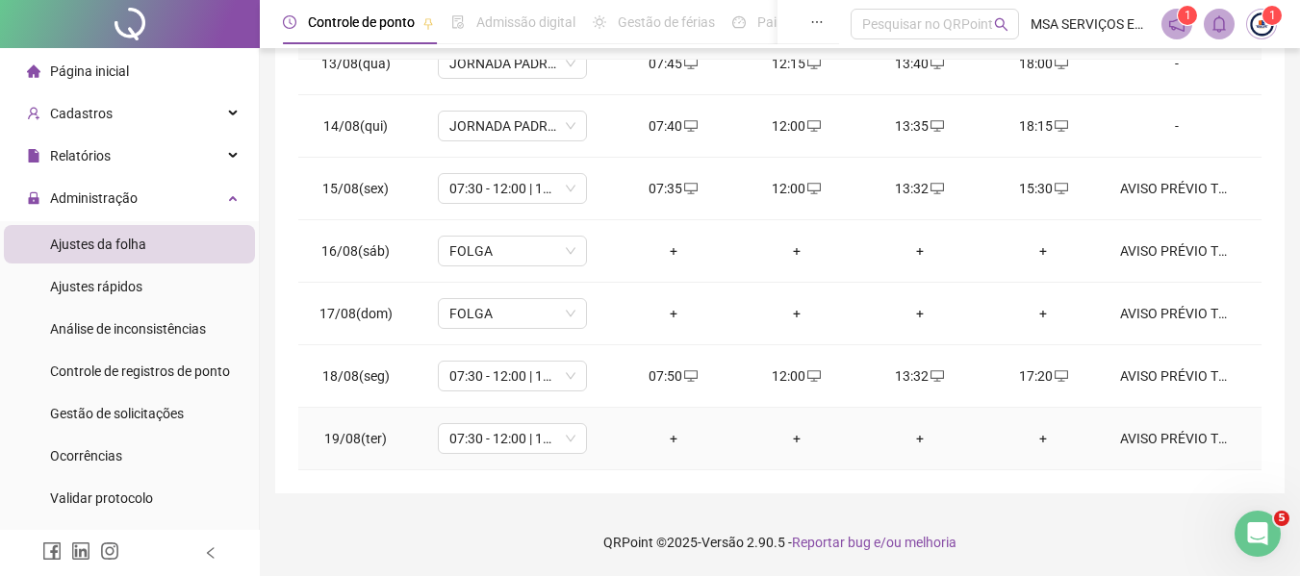
click at [666, 432] on div "+" at bounding box center [673, 438] width 92 height 21
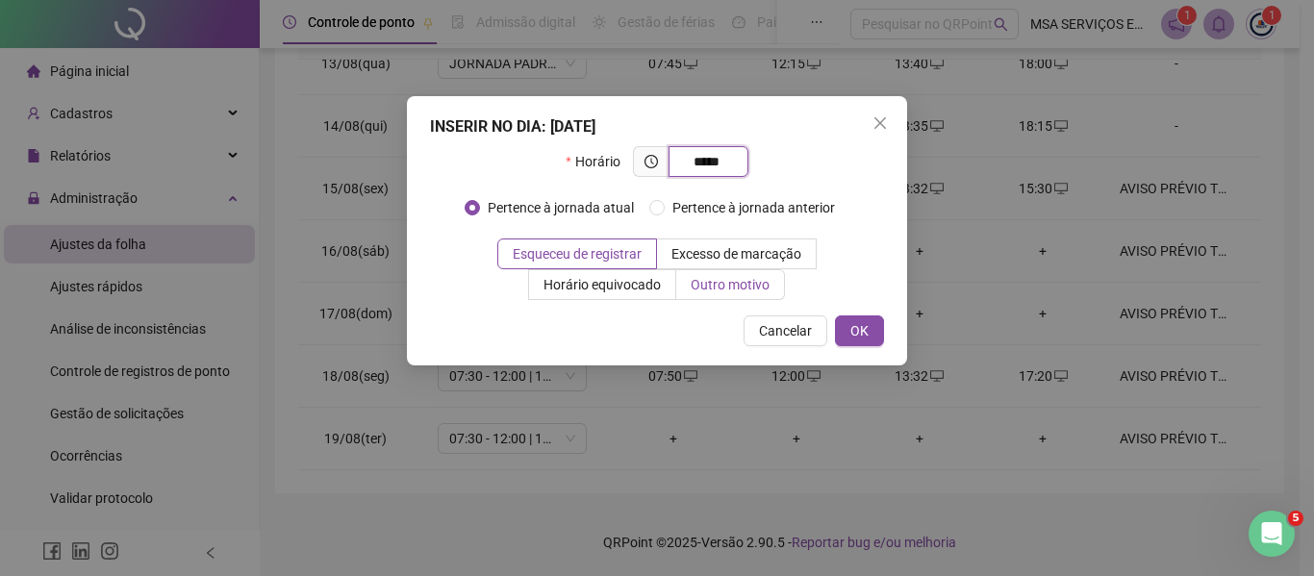
type input "*****"
click at [756, 283] on span "Outro motivo" at bounding box center [730, 284] width 79 height 15
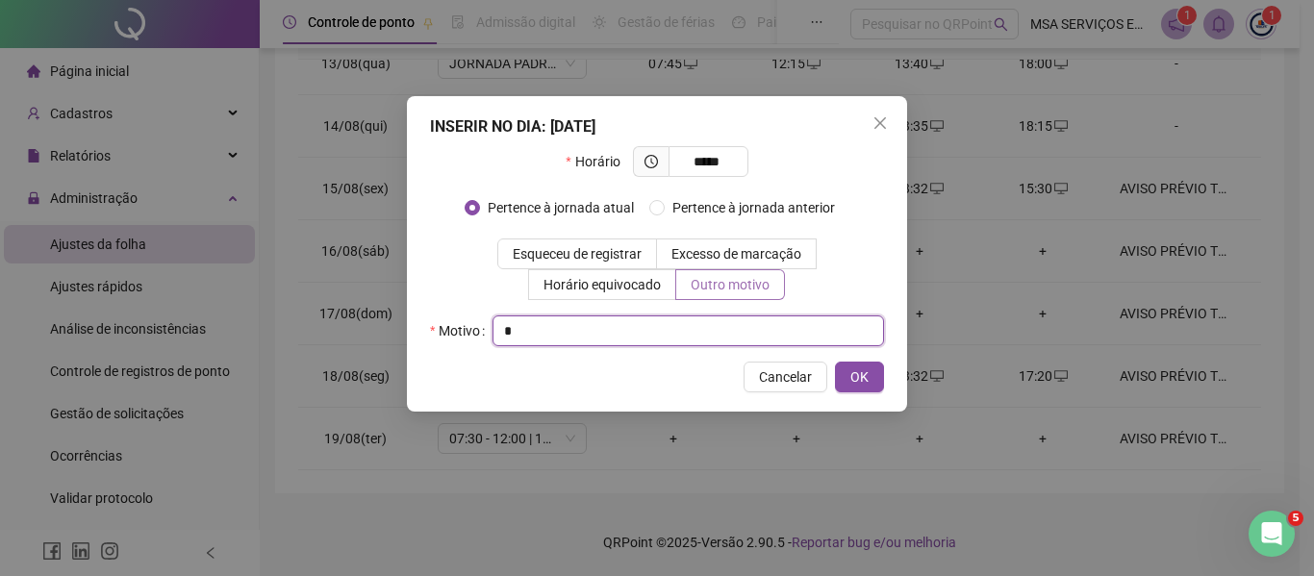
type input "*"
click at [835, 362] on button "OK" at bounding box center [859, 377] width 49 height 31
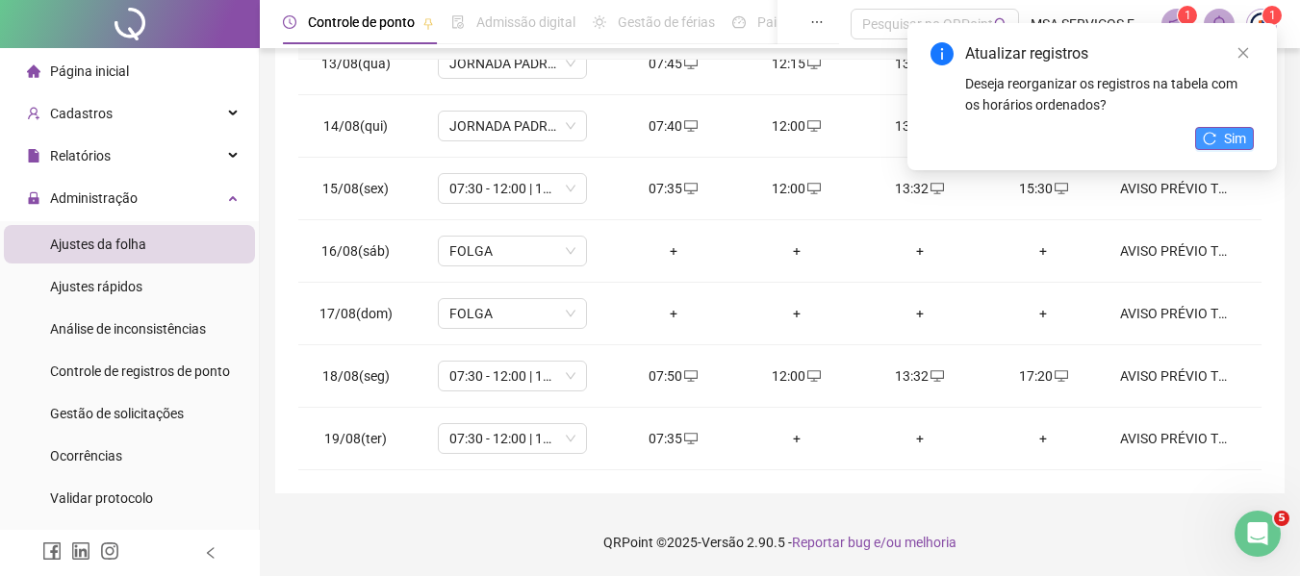
click at [1213, 146] on button "Sim" at bounding box center [1224, 138] width 59 height 23
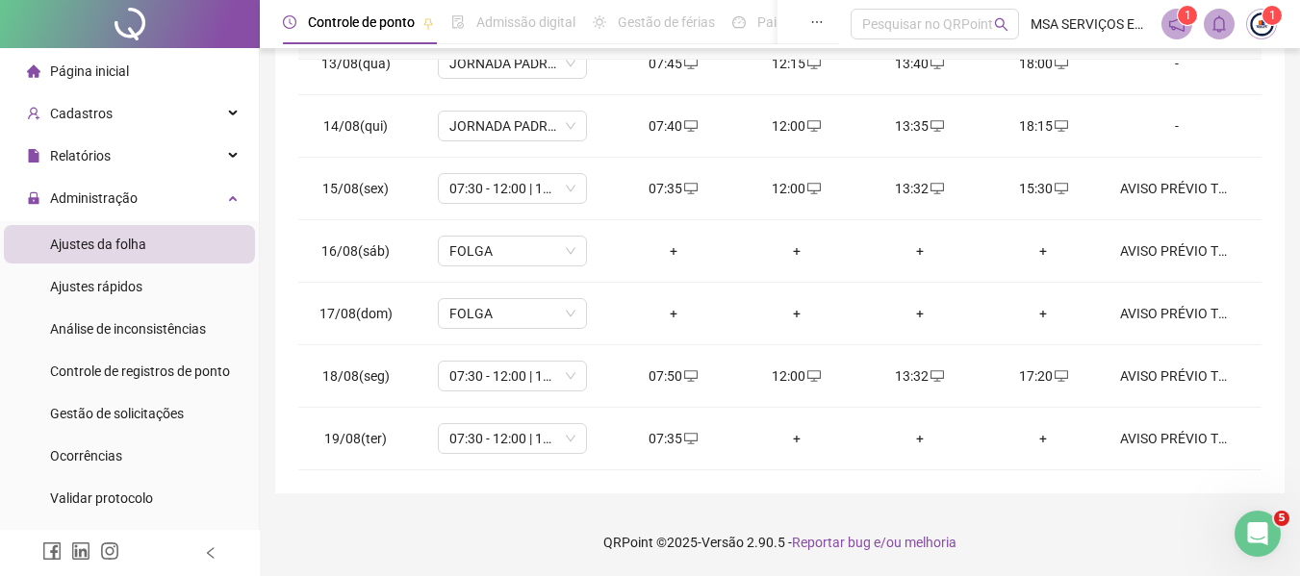
scroll to position [0, 0]
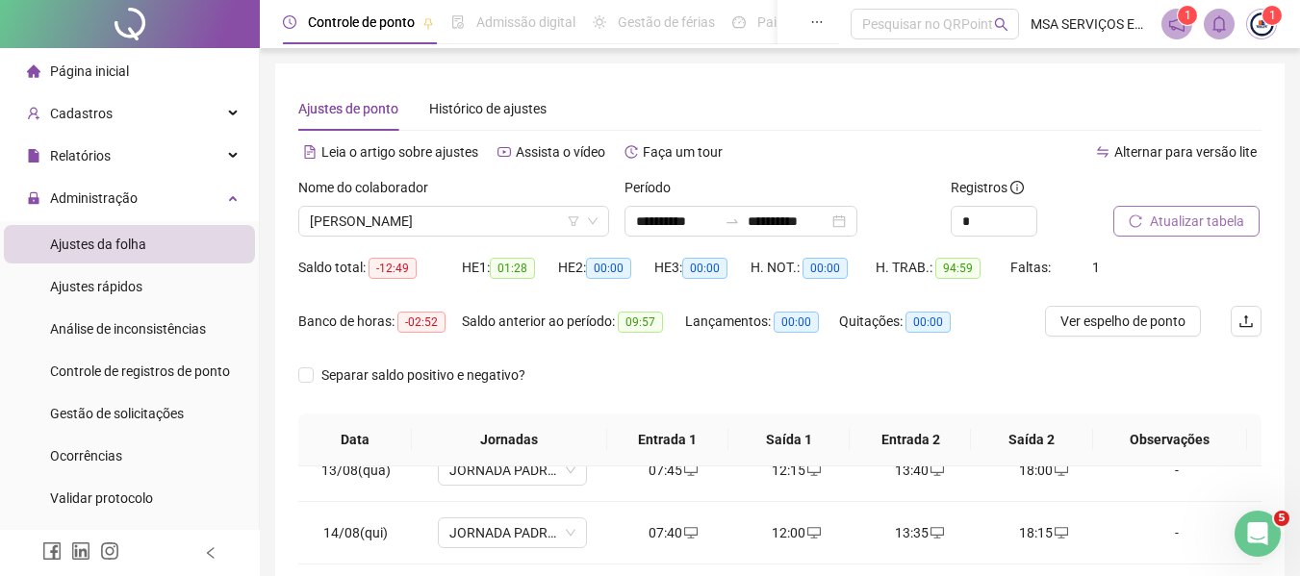
click at [1230, 223] on span "Atualizar tabela" at bounding box center [1197, 221] width 94 height 21
